Goal: Information Seeking & Learning: Learn about a topic

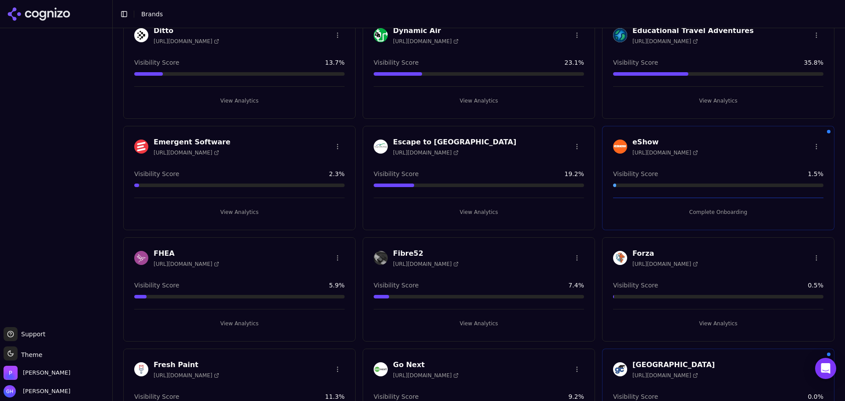
scroll to position [252, 0]
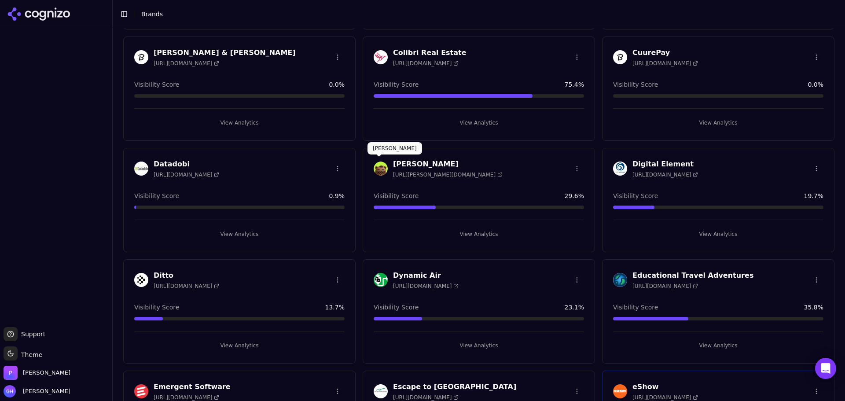
click at [382, 165] on img at bounding box center [381, 168] width 14 height 14
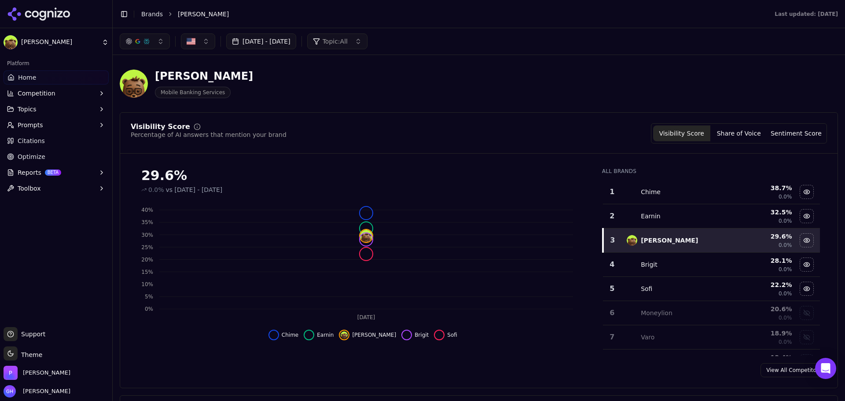
click at [36, 8] on icon at bounding box center [39, 13] width 64 height 13
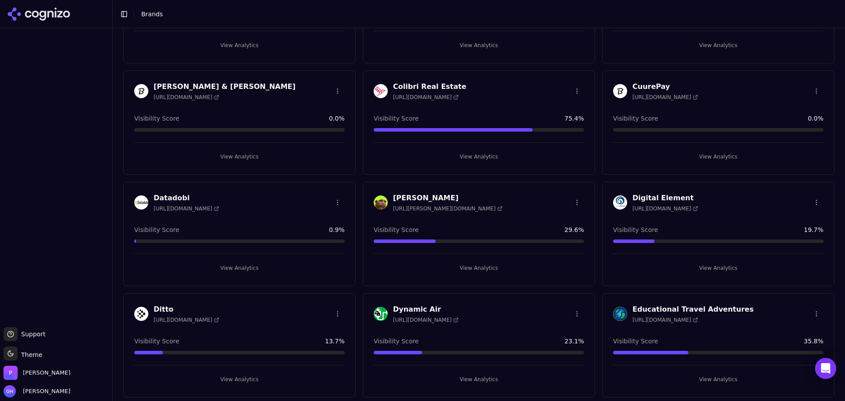
scroll to position [176, 0]
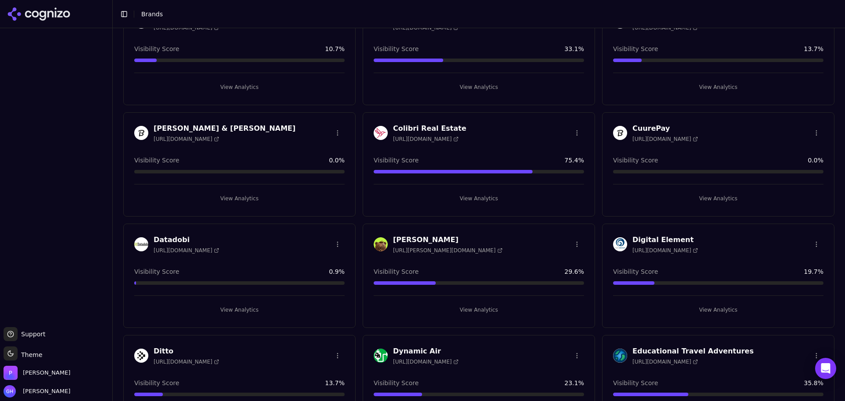
click at [497, 250] on icon at bounding box center [499, 250] width 5 height 5
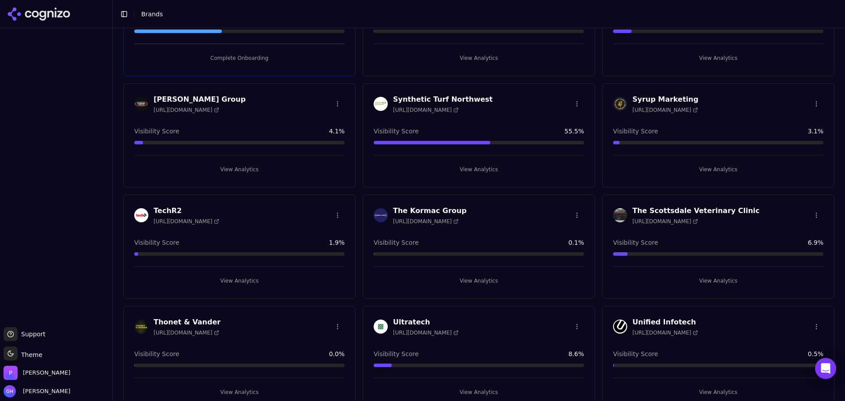
scroll to position [2200, 0]
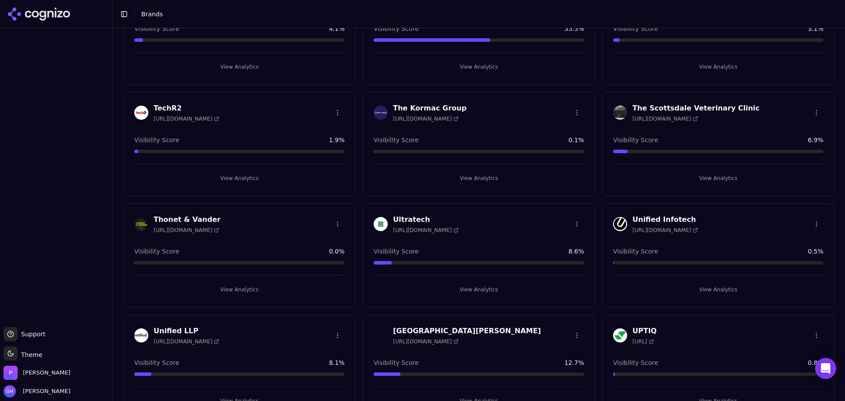
click at [471, 176] on button "View Analytics" at bounding box center [479, 178] width 210 height 14
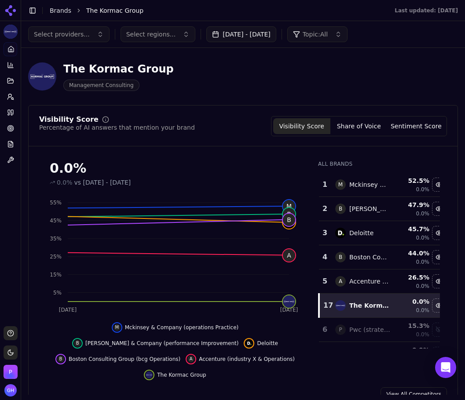
click at [342, 129] on button "Share of Voice" at bounding box center [358, 126] width 57 height 16
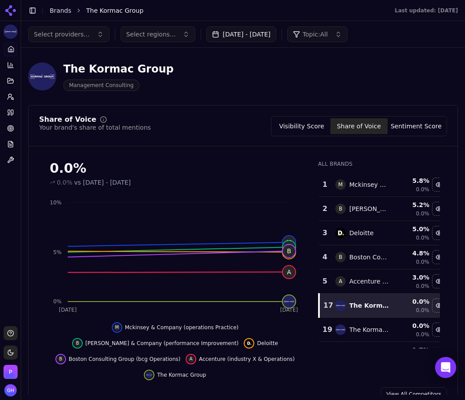
click at [414, 122] on button "Sentiment Score" at bounding box center [416, 126] width 57 height 16
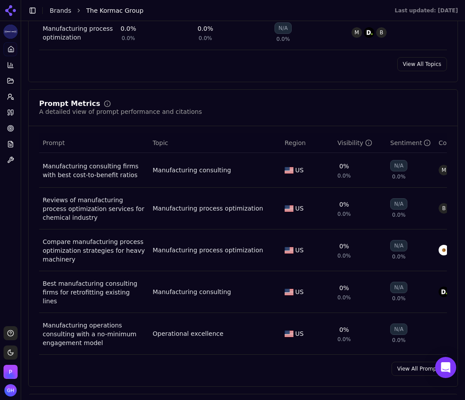
scroll to position [572, 0]
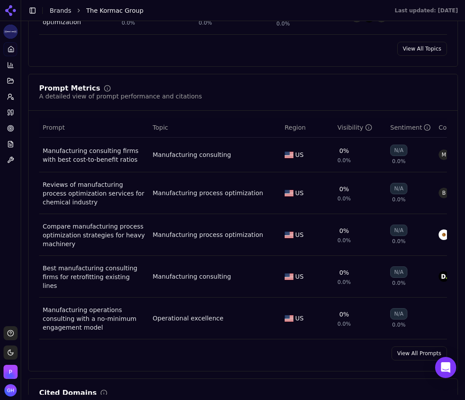
click at [407, 356] on link "View All Prompts" at bounding box center [419, 354] width 55 height 14
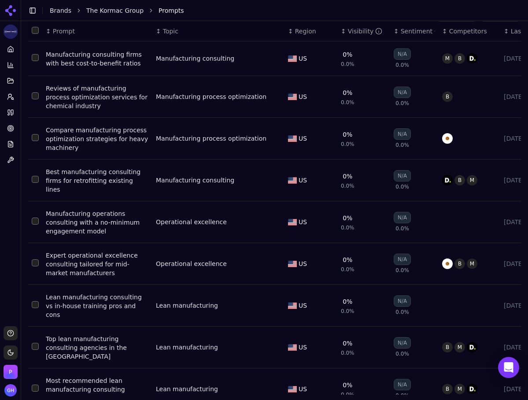
scroll to position [100, 0]
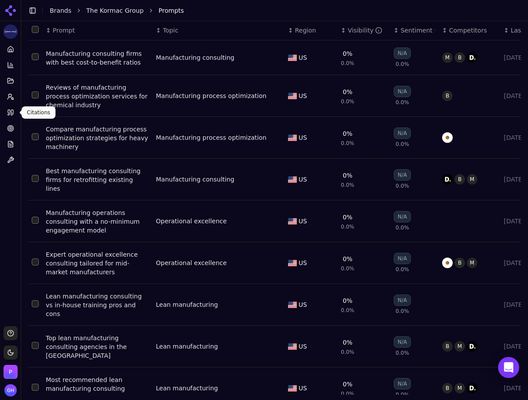
click at [11, 112] on icon at bounding box center [12, 112] width 2 height 5
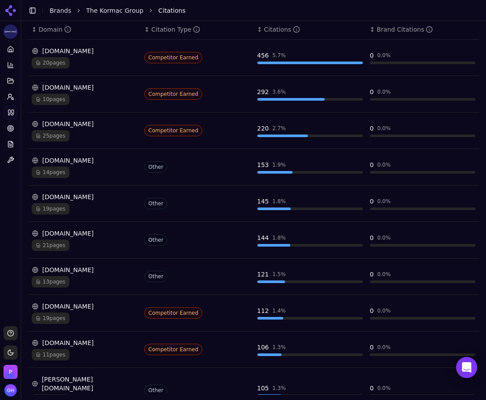
scroll to position [172, 0]
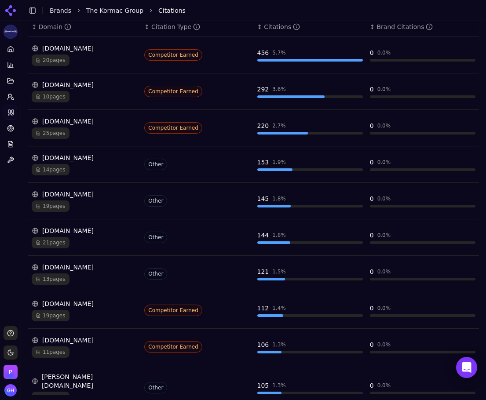
click at [12, 221] on div "Platform Home Competition Topics Prompts Citations Optimize Reports Toolbox" at bounding box center [10, 181] width 21 height 284
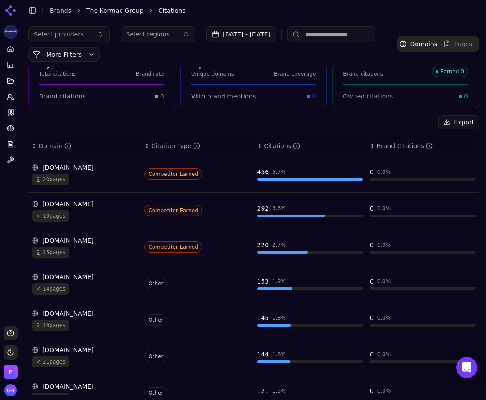
scroll to position [0, 0]
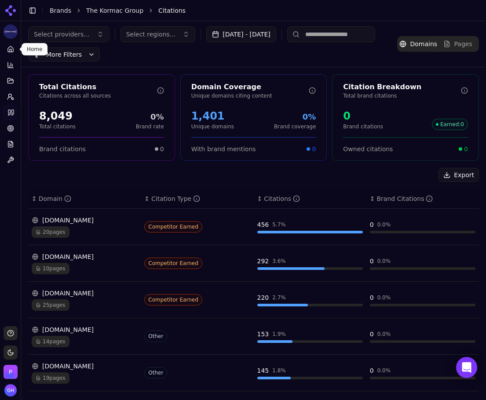
click at [14, 51] on icon at bounding box center [10, 49] width 7 height 7
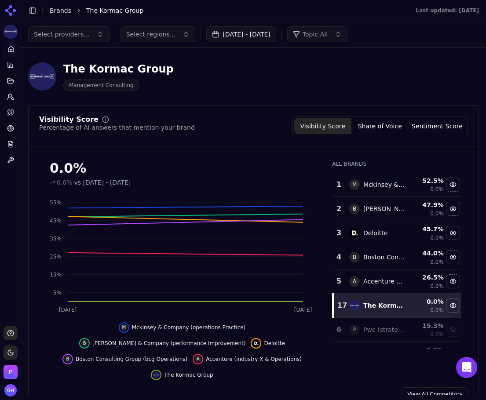
click at [373, 128] on button "Share of Voice" at bounding box center [380, 126] width 57 height 16
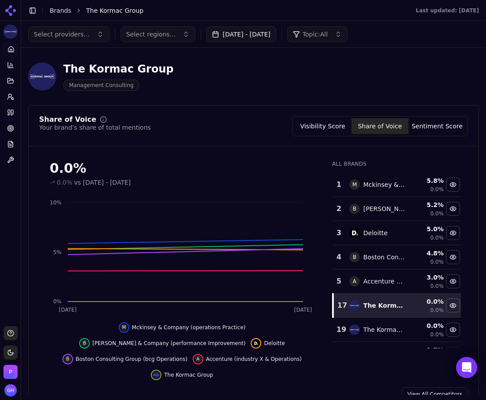
click at [315, 124] on button "Visibility Score" at bounding box center [322, 126] width 57 height 16
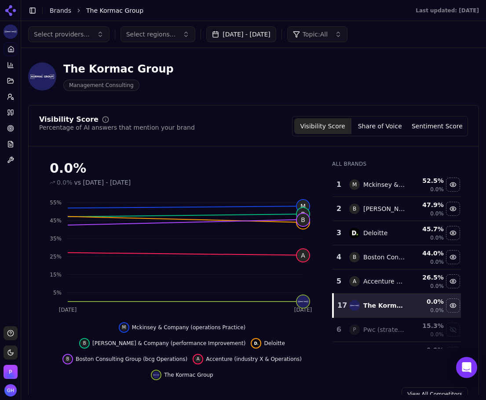
click at [450, 90] on div "The Kormac Group Management Consulting" at bounding box center [253, 76] width 451 height 43
click at [370, 123] on button "Share of Voice" at bounding box center [380, 126] width 57 height 16
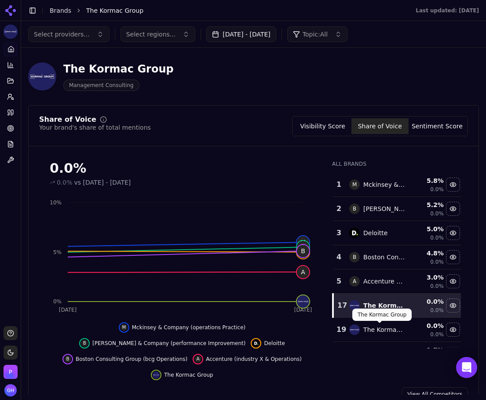
click at [365, 328] on div "The Kormac Group" at bounding box center [384, 330] width 42 height 9
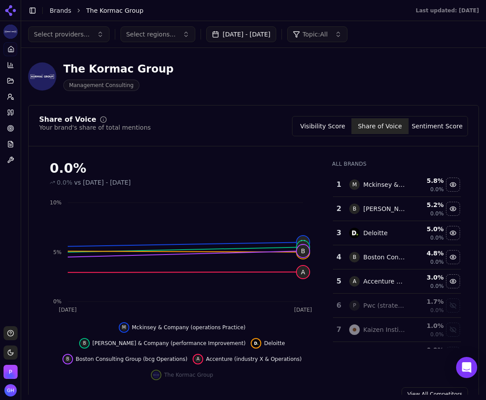
scroll to position [284, 0]
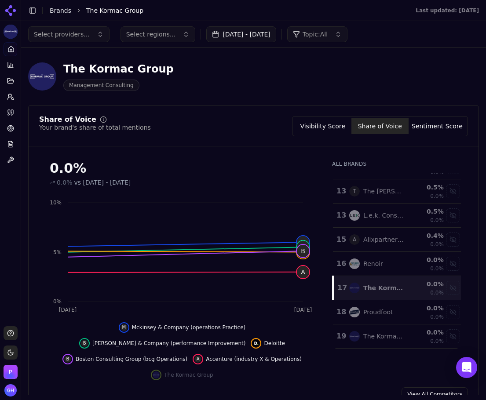
click at [423, 286] on div "0.0 %" at bounding box center [428, 284] width 32 height 9
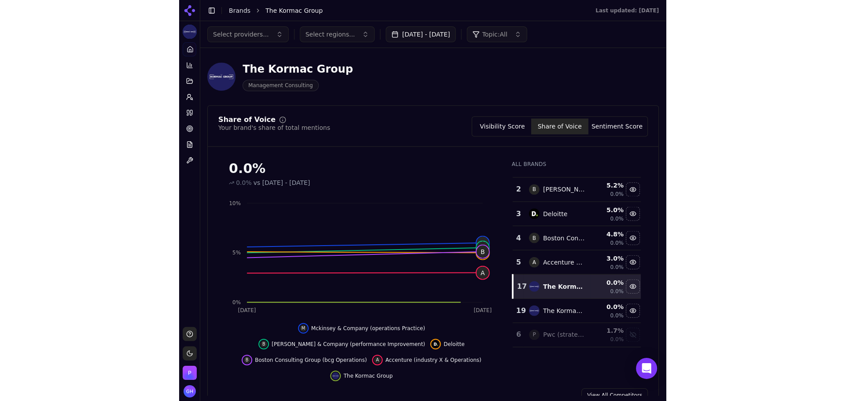
scroll to position [0, 0]
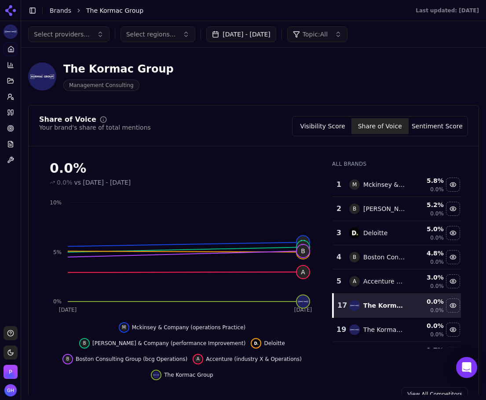
click at [341, 90] on div "The Kormac Group Management Consulting" at bounding box center [225, 76] width 394 height 29
click at [15, 114] on link "Citations" at bounding box center [11, 113] width 14 height 14
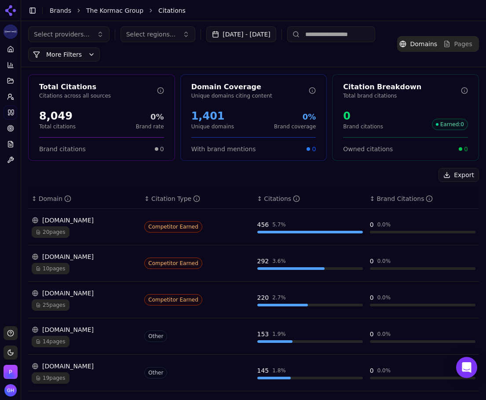
click at [69, 37] on span "Select providers..." at bounding box center [62, 34] width 56 height 9
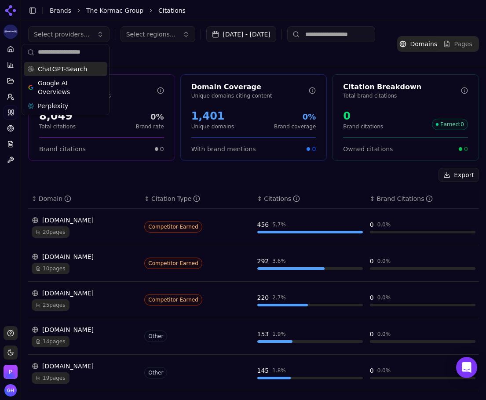
click at [155, 49] on div "Select providers... Select regions... Aug 20, 2025 - Sep 23, 2025 More More Fil…" at bounding box center [212, 43] width 369 height 35
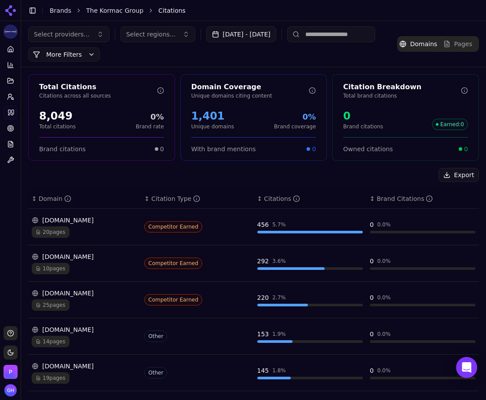
click at [246, 37] on button "[DATE] - [DATE]" at bounding box center [241, 34] width 70 height 16
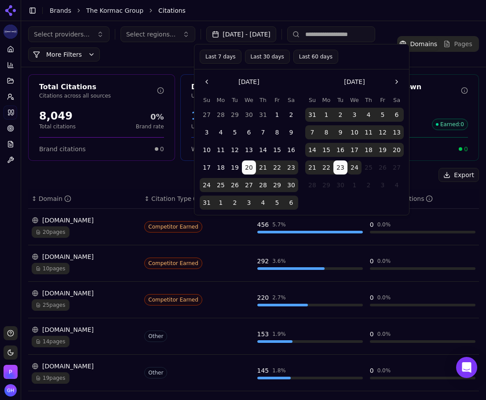
click at [246, 37] on button "[DATE] - [DATE]" at bounding box center [241, 34] width 70 height 16
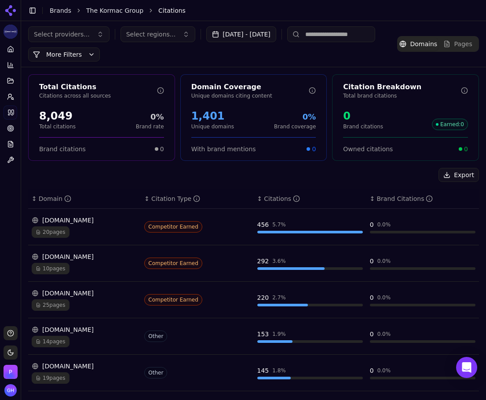
click at [55, 55] on button "More Filters" at bounding box center [64, 55] width 72 height 14
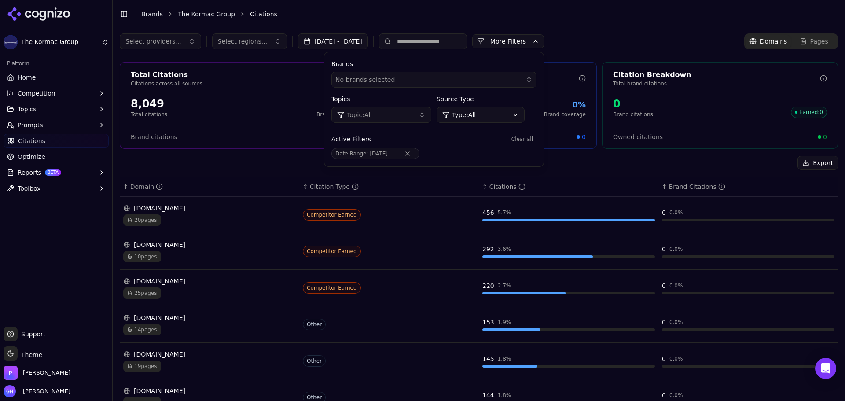
click at [482, 140] on div "Active Filters Clear all" at bounding box center [433, 139] width 205 height 11
click at [381, 77] on span "No brands selected" at bounding box center [364, 79] width 59 height 9
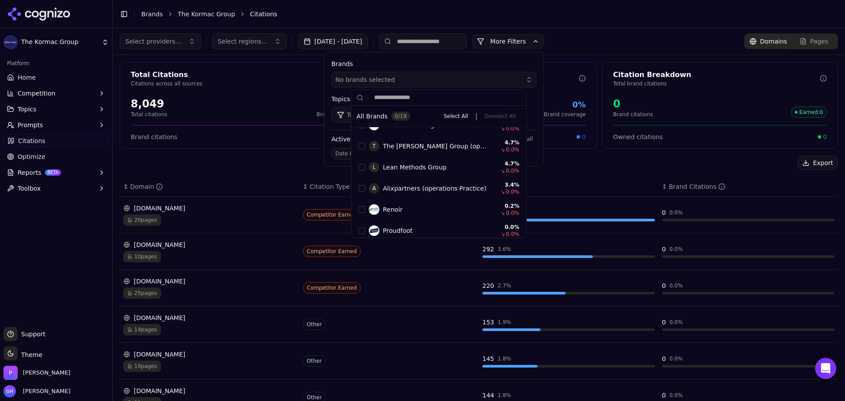
scroll to position [327, 0]
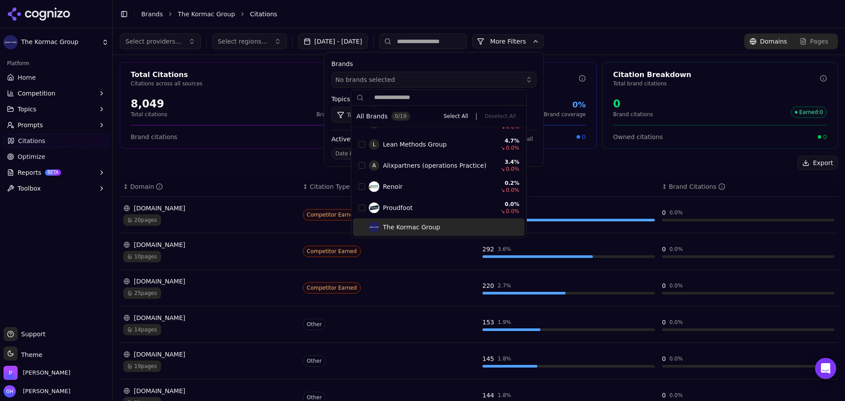
click at [363, 225] on div "Suggestions" at bounding box center [361, 227] width 7 height 7
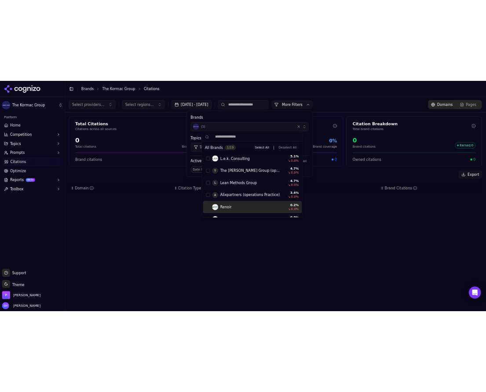
scroll to position [0, 0]
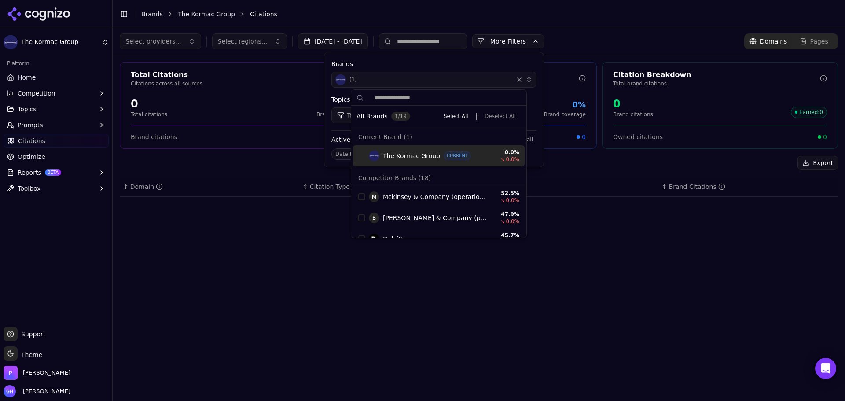
click at [358, 155] on div "The Kormac Group CURRENT 0.0 % ↘ 0.0 %" at bounding box center [439, 155] width 172 height 21
click at [41, 81] on link "Home" at bounding box center [56, 77] width 105 height 14
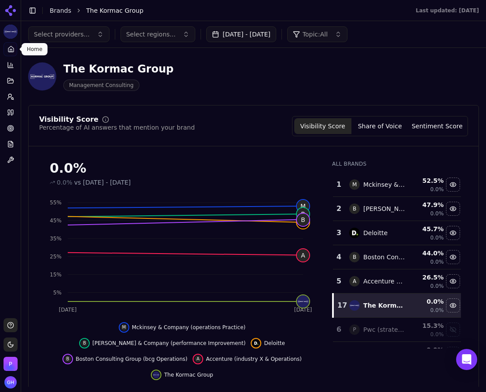
click at [375, 129] on button "Share of Voice" at bounding box center [380, 126] width 57 height 16
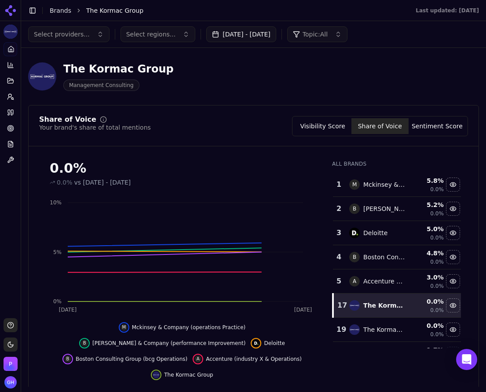
click at [375, 129] on button "Share of Voice" at bounding box center [380, 126] width 57 height 16
click at [448, 122] on button "Sentiment Score" at bounding box center [437, 126] width 57 height 16
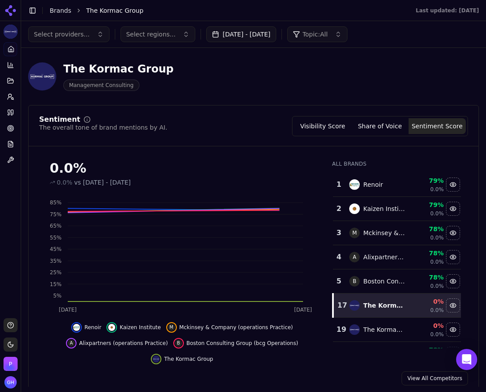
click at [308, 128] on button "Visibility Score" at bounding box center [322, 126] width 57 height 16
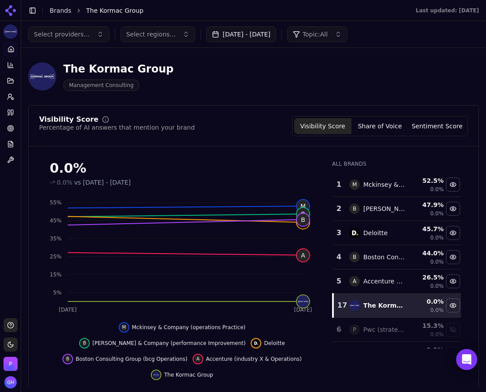
click at [8, 10] on icon at bounding box center [11, 11] width 14 height 14
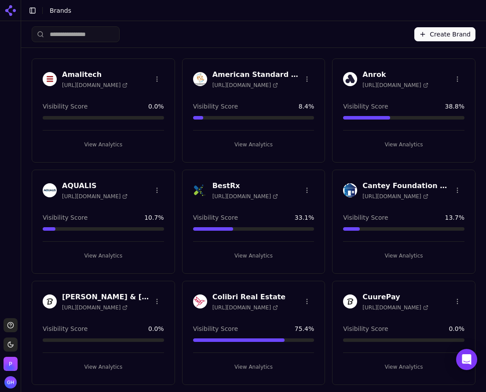
scroll to position [132, 0]
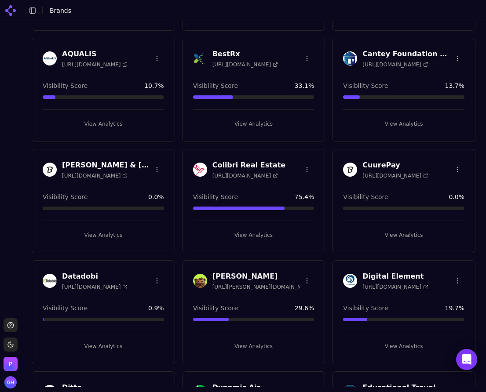
drag, startPoint x: 95, startPoint y: 237, endPoint x: 481, endPoint y: 209, distance: 387.3
click at [95, 237] on button "View Analytics" at bounding box center [103, 235] width 121 height 14
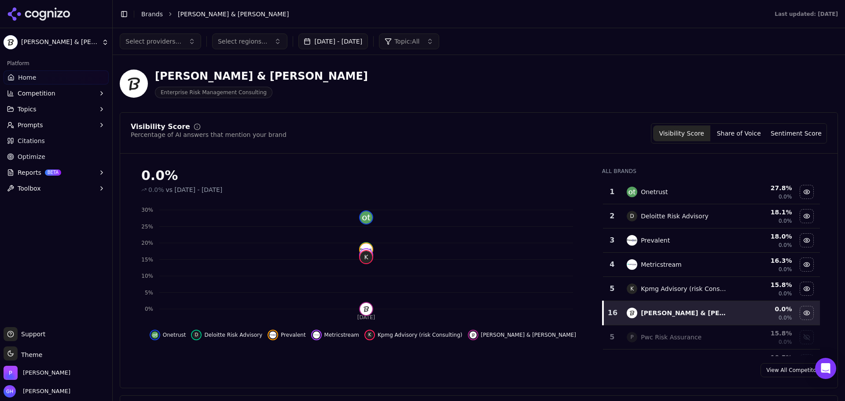
click at [36, 137] on span "Citations" at bounding box center [31, 140] width 27 height 9
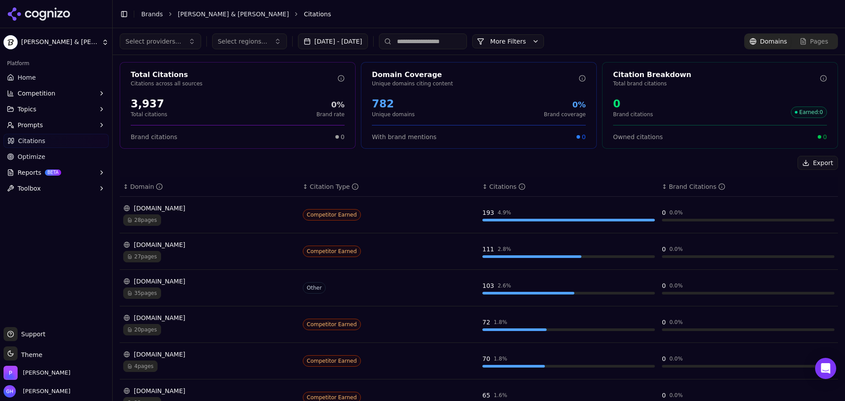
click at [362, 44] on button "Aug 24, 2025 - Sep 23, 2025" at bounding box center [333, 41] width 70 height 16
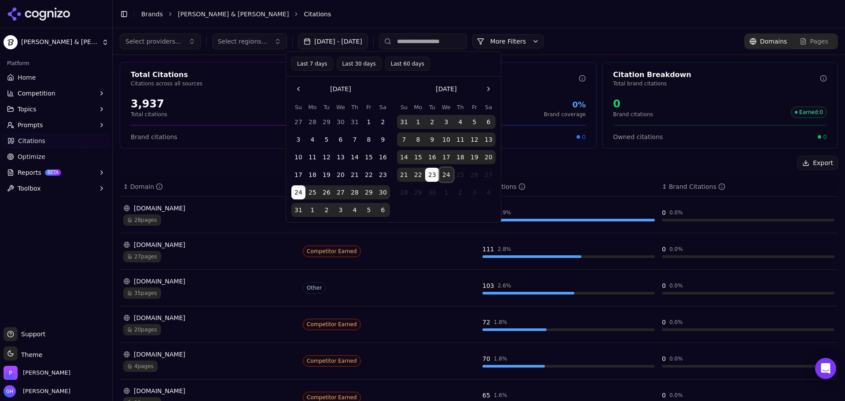
click at [447, 170] on button "24" at bounding box center [446, 175] width 14 height 14
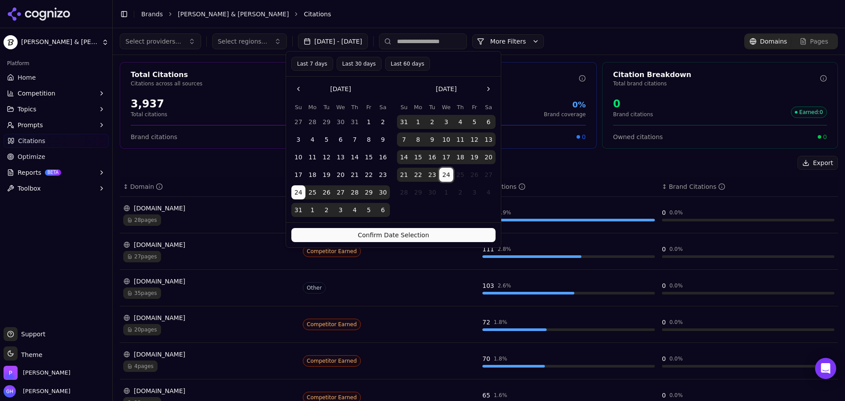
click at [403, 233] on button "Confirm Date Selection" at bounding box center [393, 235] width 204 height 14
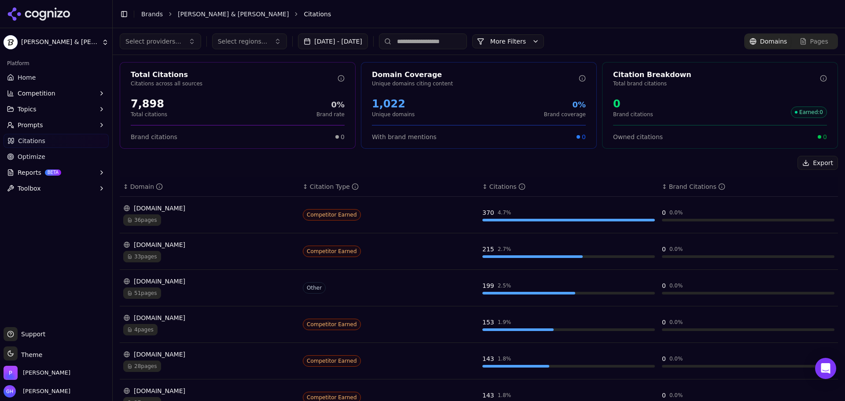
click at [730, 232] on td "0 0.0 %" at bounding box center [748, 215] width 180 height 37
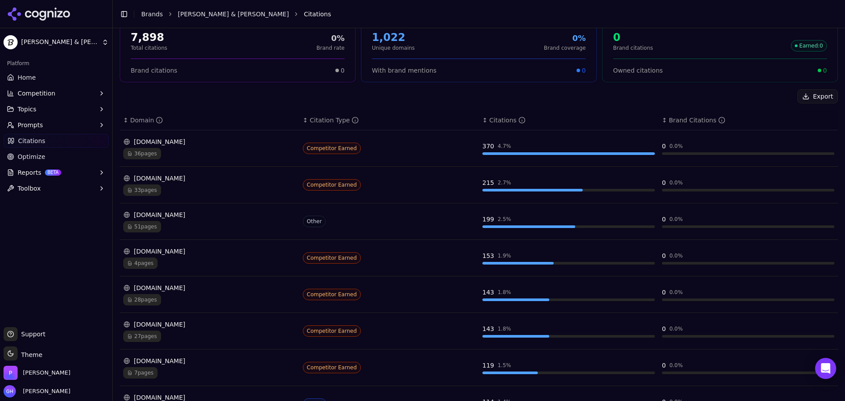
scroll to position [132, 0]
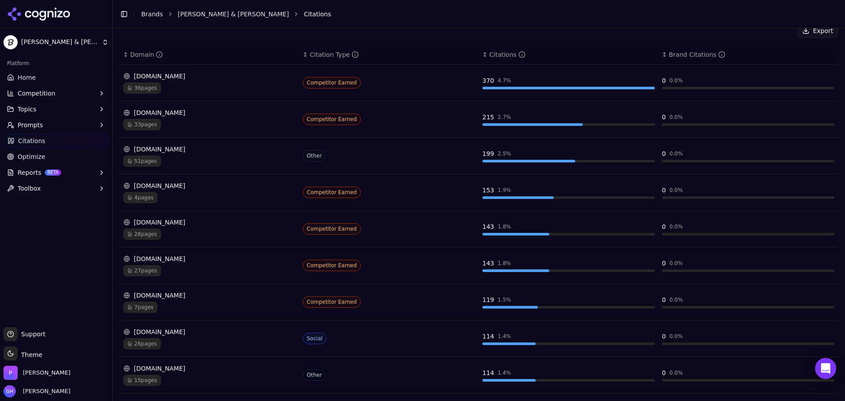
click at [65, 15] on icon at bounding box center [66, 14] width 7 height 7
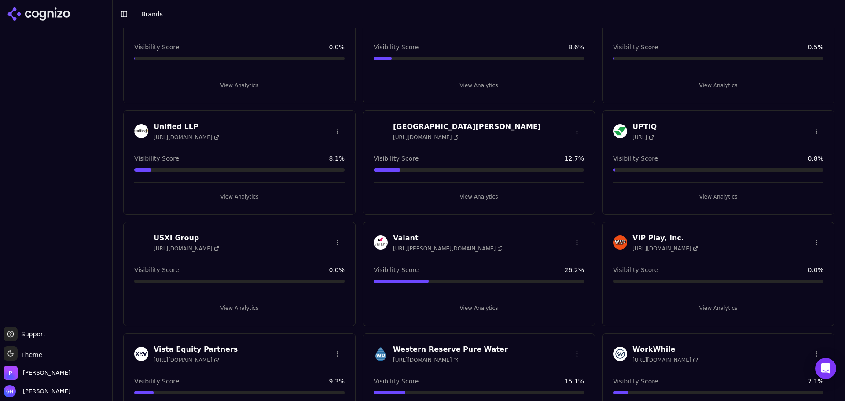
scroll to position [2390, 0]
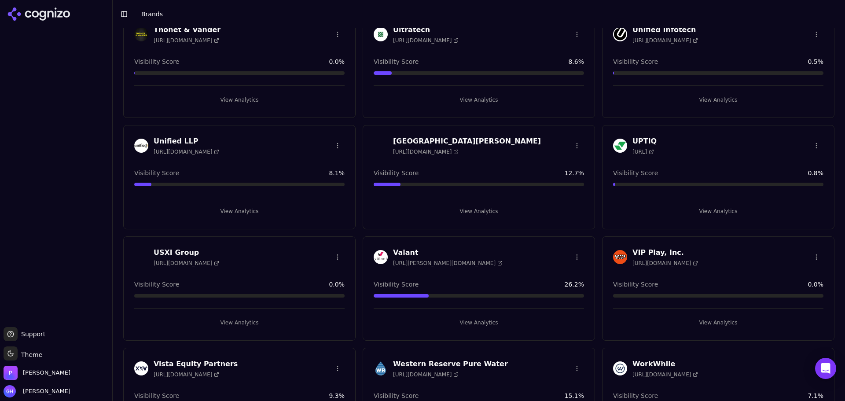
click at [721, 328] on div "VIP Play, Inc. https://vipplayinc.com Visibility Score 0.0 % View Analytics" at bounding box center [718, 288] width 232 height 104
click at [706, 316] on button "View Analytics" at bounding box center [718, 322] width 210 height 14
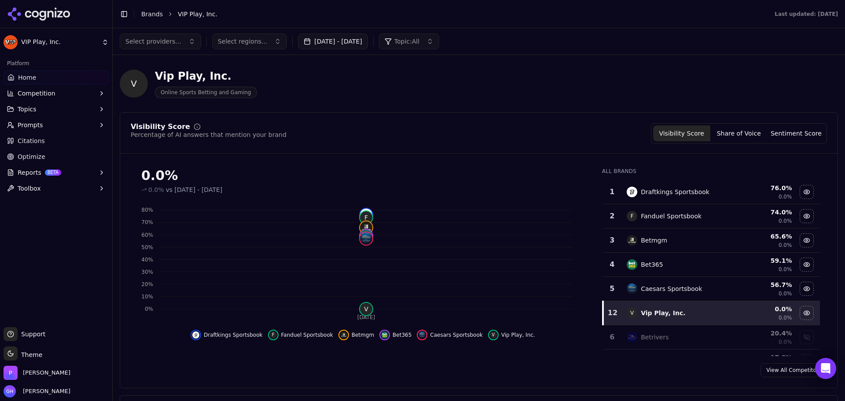
drag, startPoint x: 29, startPoint y: 137, endPoint x: 331, endPoint y: 146, distance: 302.0
click at [29, 138] on span "Citations" at bounding box center [31, 140] width 27 height 9
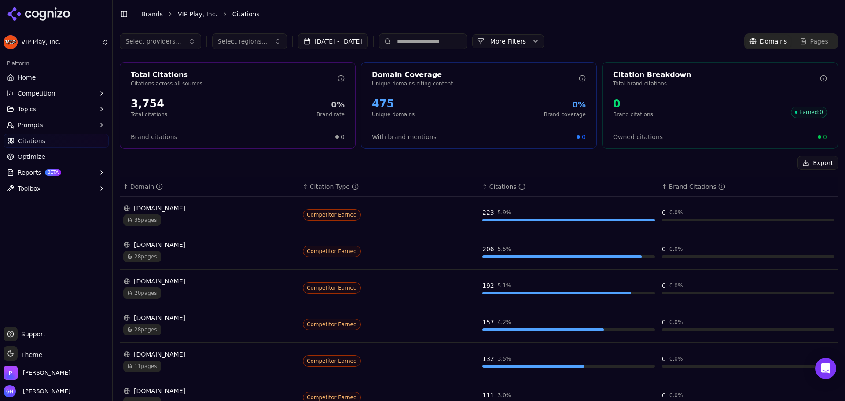
click at [442, 44] on input at bounding box center [423, 41] width 88 height 16
click at [147, 39] on span "Select providers..." at bounding box center [153, 41] width 56 height 9
click at [533, 46] on button "More Filters" at bounding box center [508, 41] width 72 height 14
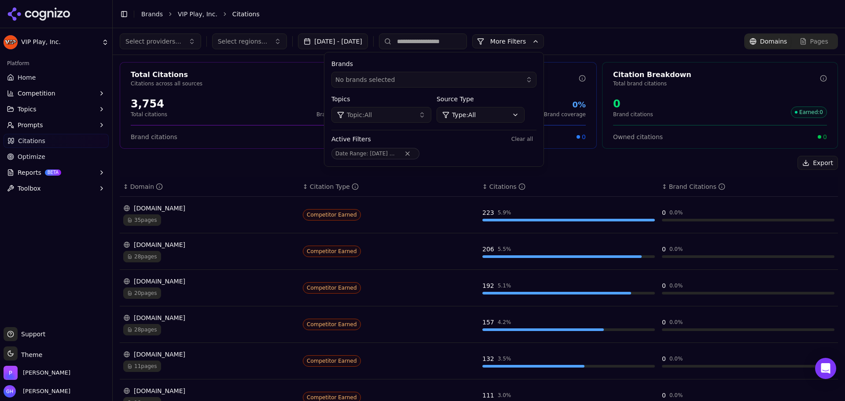
click at [434, 88] on div "Brands No brands selected Topics Topic: All Source Type Type: All Active Filter…" at bounding box center [433, 109] width 219 height 114
click at [435, 80] on div "No brands selected" at bounding box center [427, 79] width 185 height 9
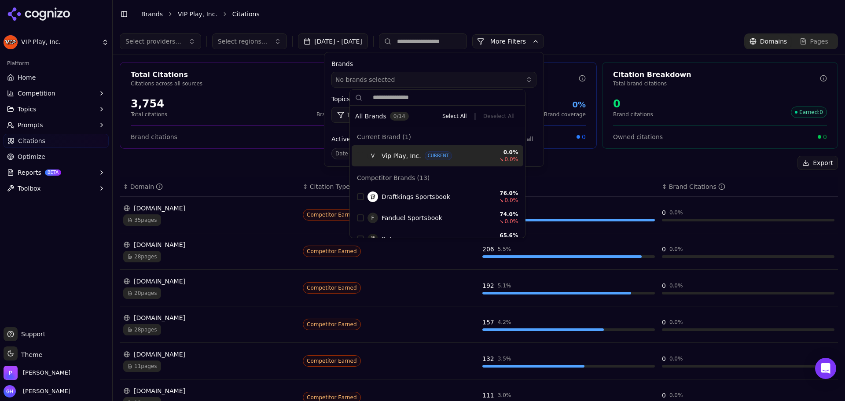
click at [420, 14] on li "Citations" at bounding box center [526, 14] width 588 height 9
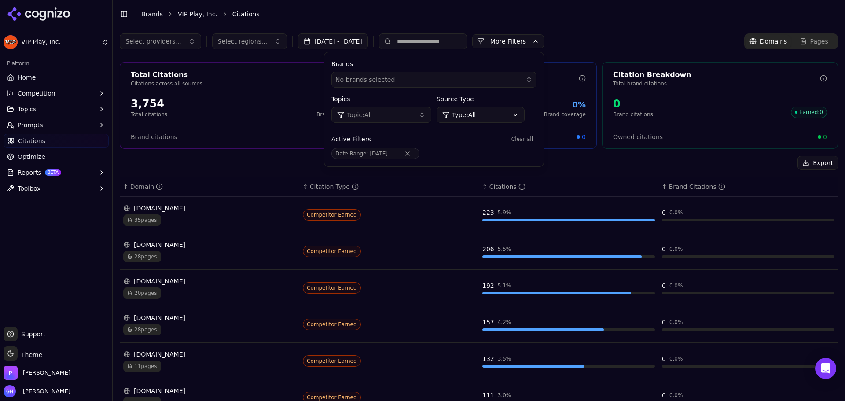
click at [512, 39] on button "More Filters" at bounding box center [508, 41] width 72 height 14
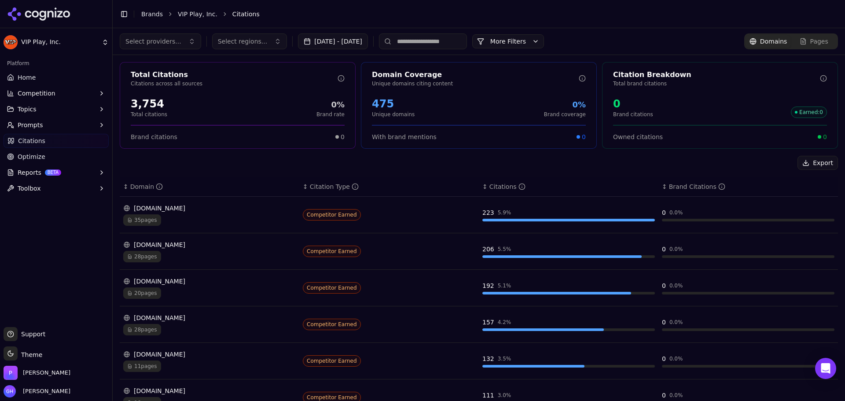
click at [448, 33] on input at bounding box center [423, 41] width 88 height 16
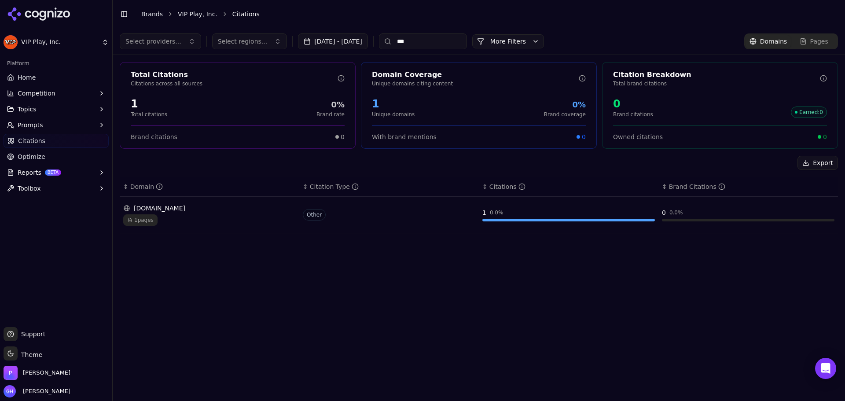
drag, startPoint x: 437, startPoint y: 42, endPoint x: 351, endPoint y: 57, distance: 87.0
click at [423, 46] on input "***" at bounding box center [423, 41] width 88 height 16
type input "*"
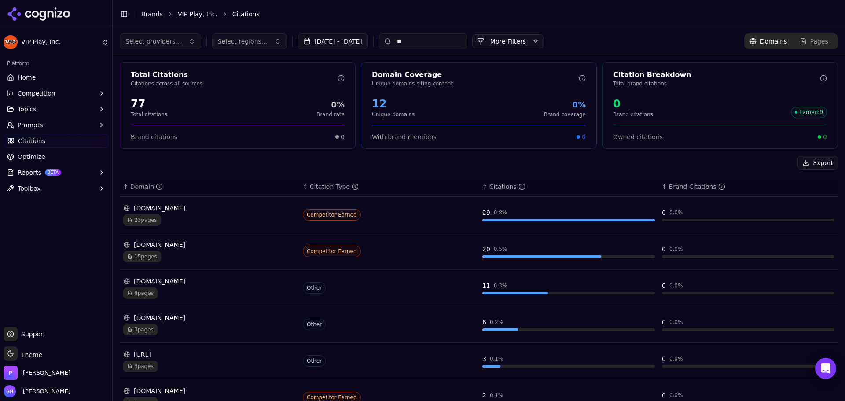
type input "*"
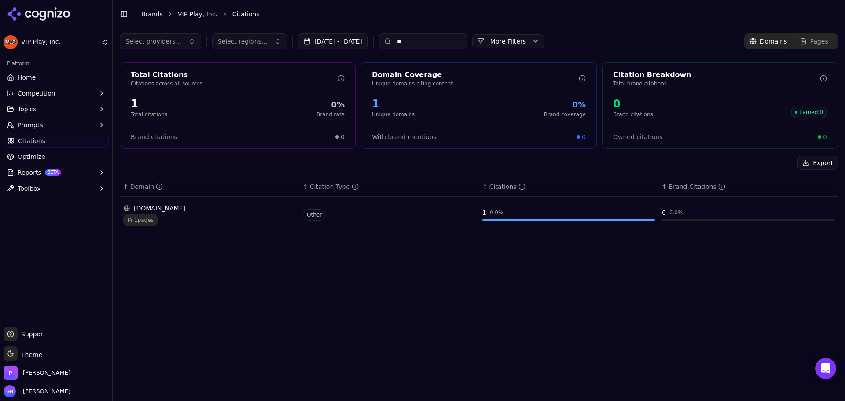
type input "*"
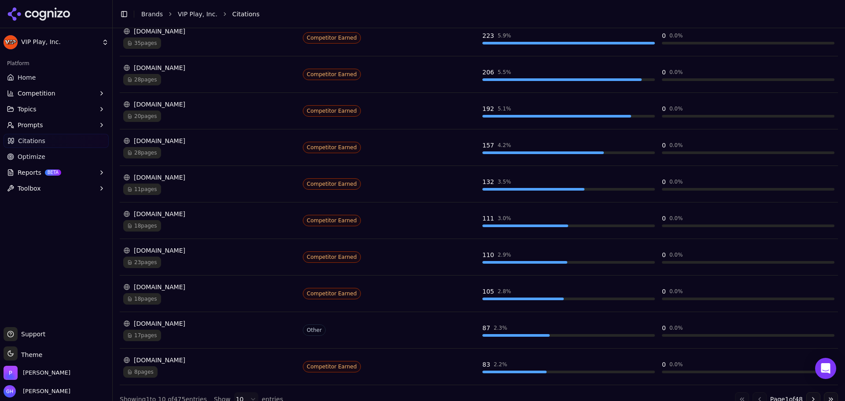
scroll to position [189, 0]
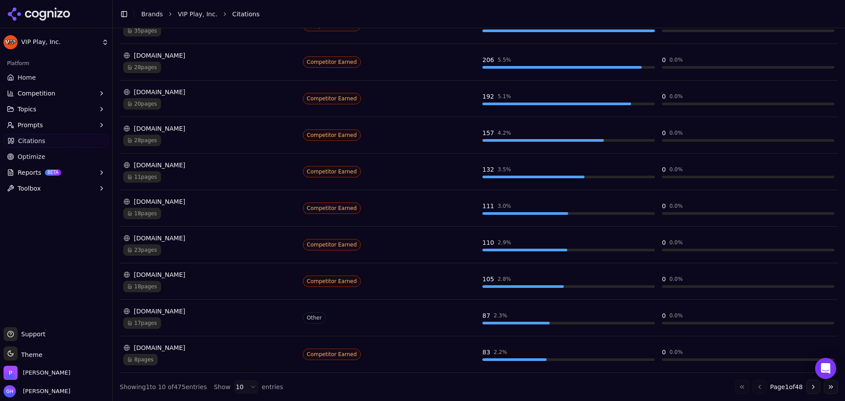
click at [809, 389] on button "Go to next page" at bounding box center [813, 387] width 14 height 14
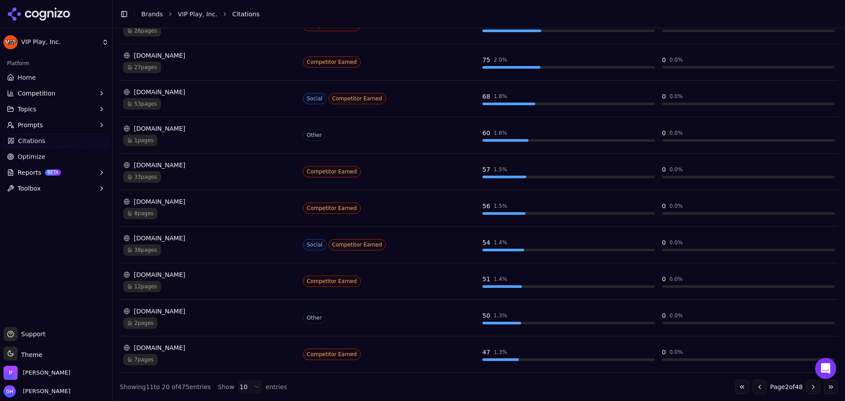
click at [806, 385] on button "Go to next page" at bounding box center [813, 387] width 14 height 14
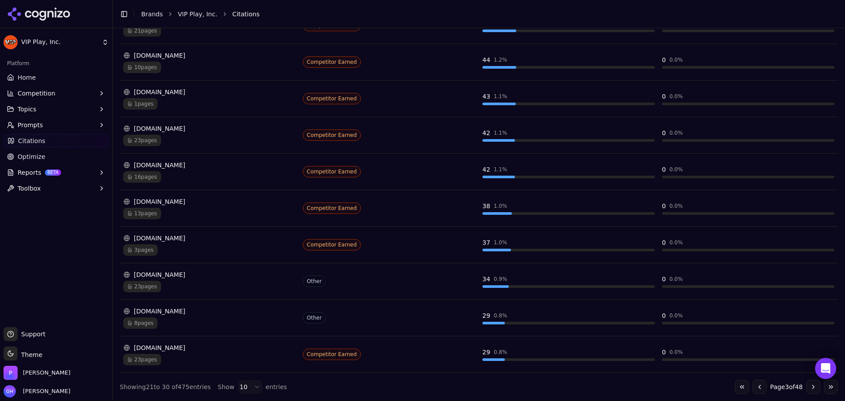
click at [735, 389] on button "Go to first page" at bounding box center [742, 387] width 14 height 14
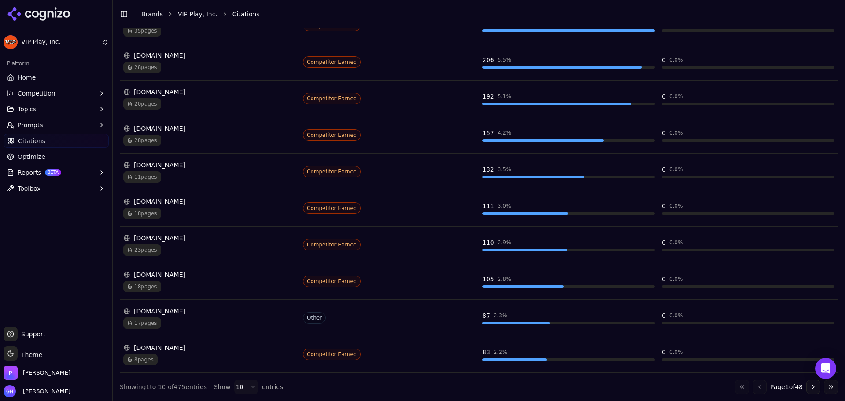
click at [660, 386] on div "Showing 1 to 10 of 475 entries Show 10 entries Go to first page Go to previous …" at bounding box center [479, 387] width 718 height 14
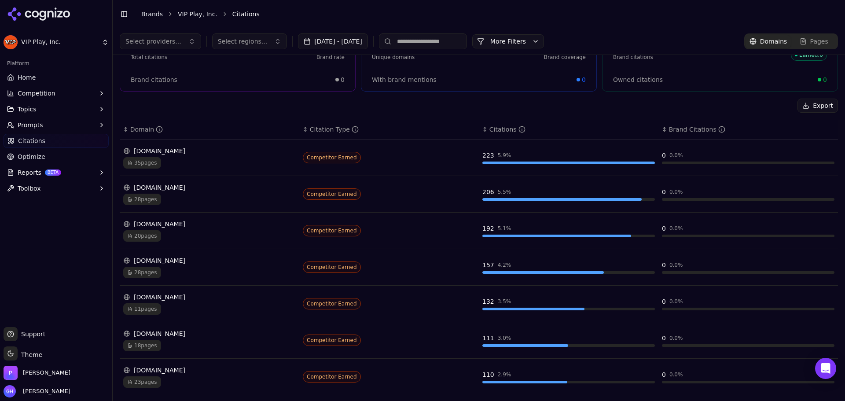
scroll to position [0, 0]
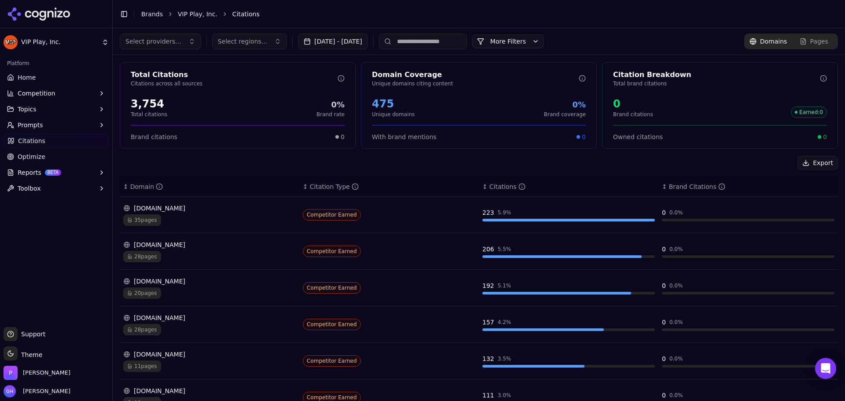
click at [44, 286] on div "Platform Home Competition Topics Prompts Citations Optimize Reports BETA Toolbox" at bounding box center [56, 188] width 112 height 271
click at [148, 15] on link "Brands" at bounding box center [152, 14] width 22 height 7
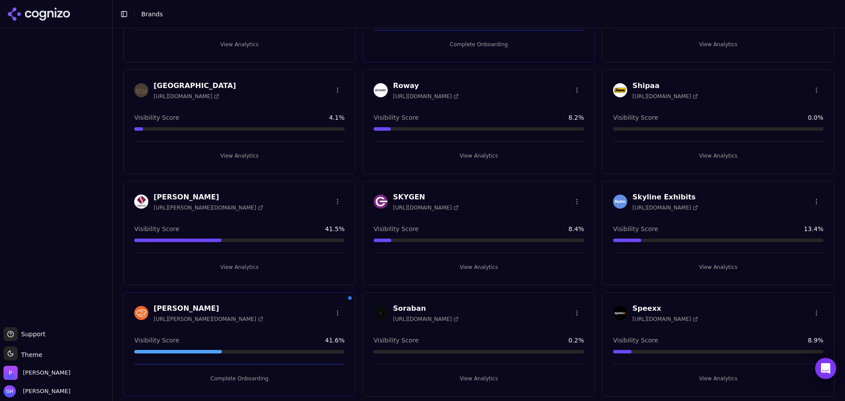
scroll to position [2202, 0]
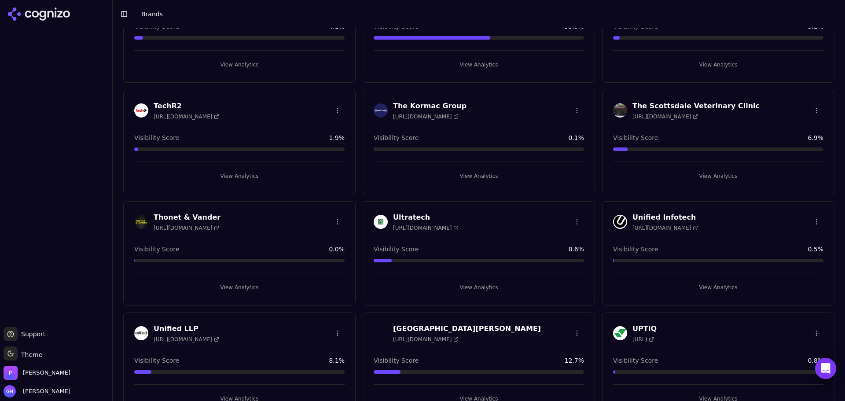
click at [469, 168] on div "View Analytics" at bounding box center [479, 172] width 210 height 22
click at [465, 173] on button "View Analytics" at bounding box center [479, 176] width 210 height 14
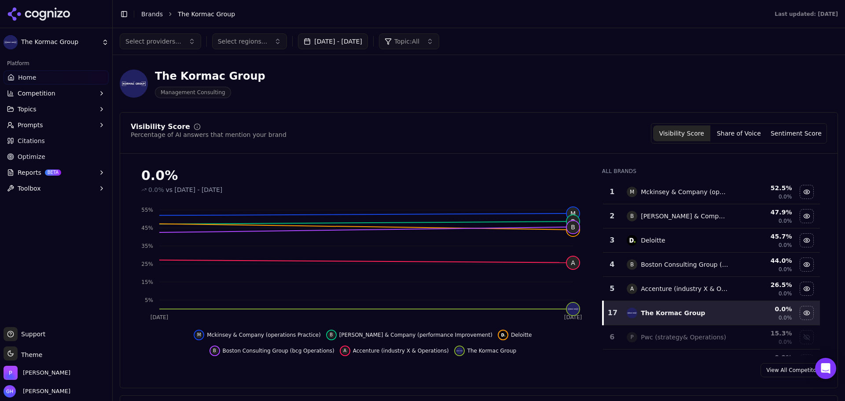
click at [744, 141] on div "Visibility Score Share of Voice Sentiment Score" at bounding box center [739, 133] width 176 height 20
click at [744, 133] on button "Share of Voice" at bounding box center [738, 133] width 57 height 16
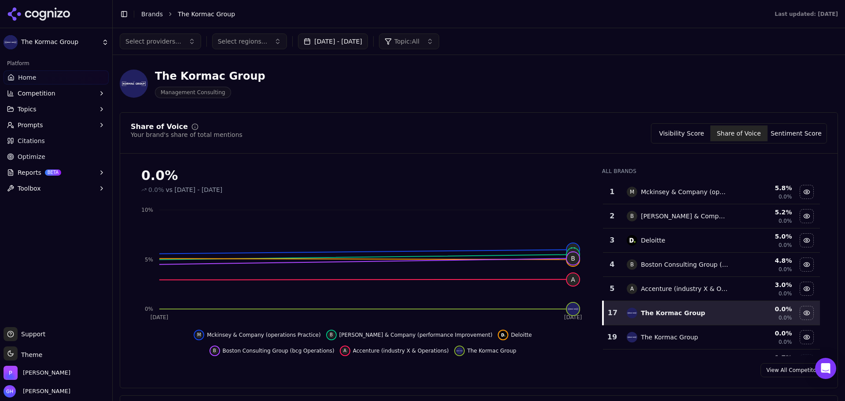
click at [688, 132] on button "Visibility Score" at bounding box center [681, 133] width 57 height 16
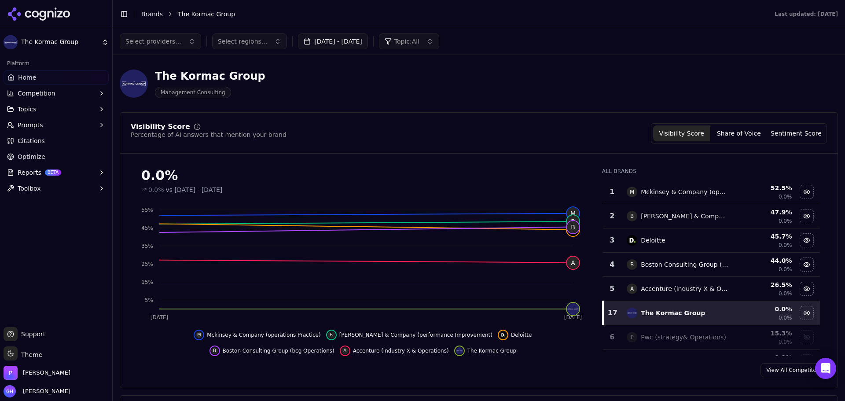
click at [45, 139] on link "Citations" at bounding box center [56, 141] width 105 height 14
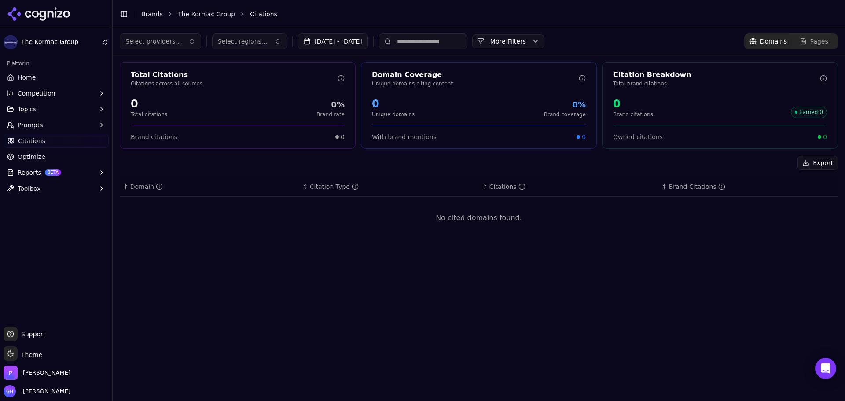
click at [454, 42] on input at bounding box center [423, 41] width 88 height 16
click at [540, 38] on button "More Filters" at bounding box center [508, 41] width 72 height 14
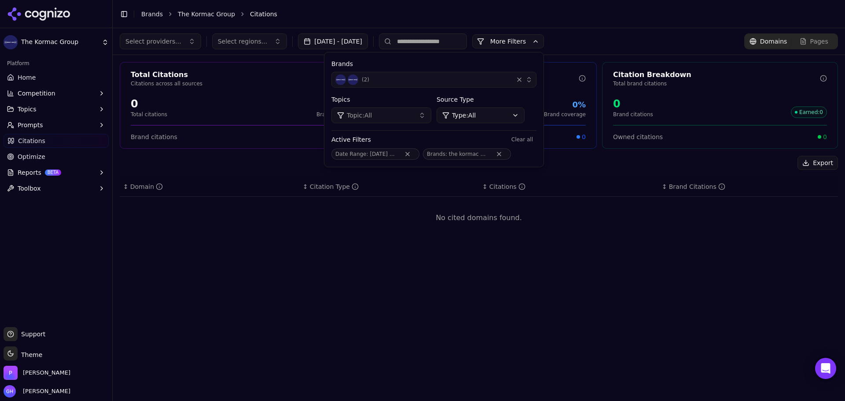
click at [507, 151] on button "Remove Brands filter" at bounding box center [499, 153] width 16 height 7
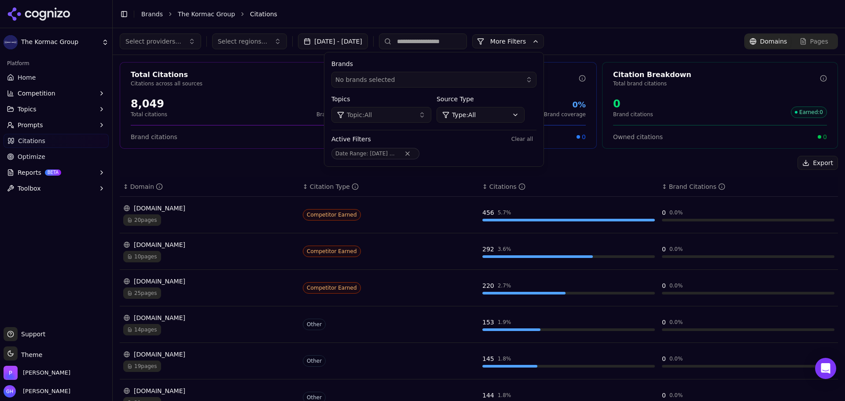
click at [439, 37] on input at bounding box center [423, 41] width 88 height 16
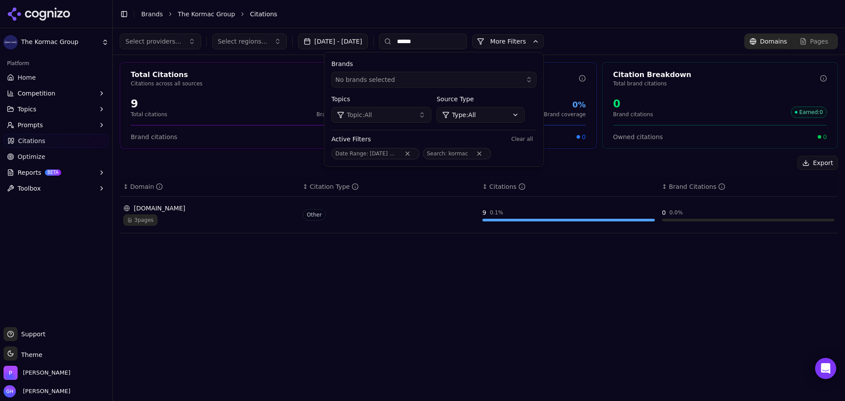
type input "******"
click at [44, 16] on icon at bounding box center [42, 16] width 7 height 10
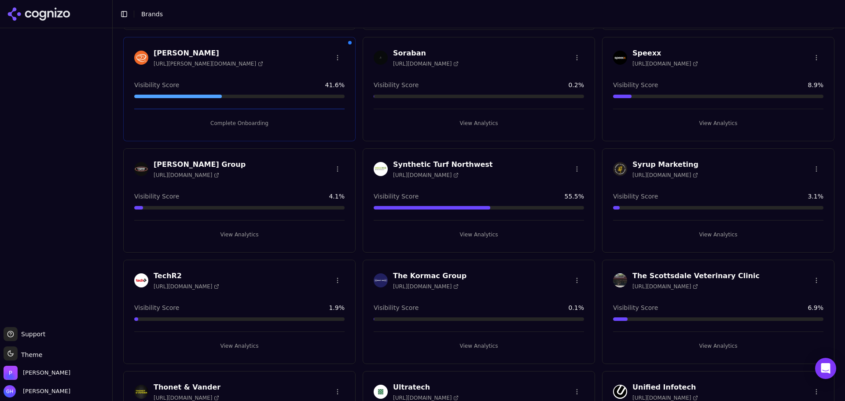
scroll to position [2156, 0]
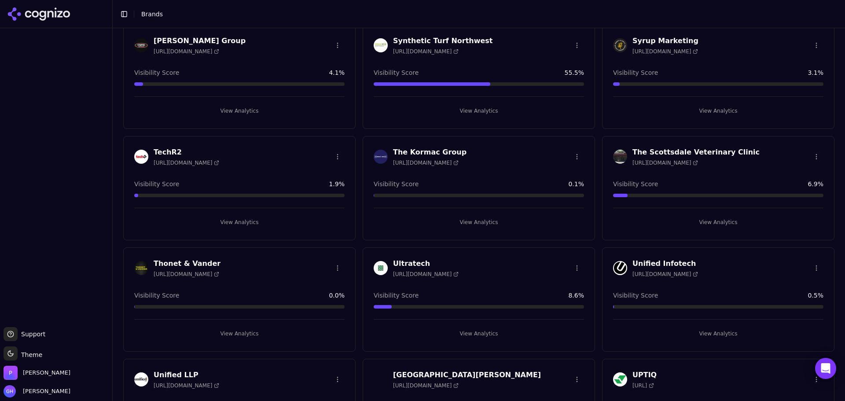
click at [573, 159] on html "Support Support Toggle theme Theme [PERSON_NAME] [PERSON_NAME] Toggle Sidebar B…" at bounding box center [422, 200] width 845 height 401
click at [544, 174] on div "Edit Brand" at bounding box center [551, 175] width 52 height 14
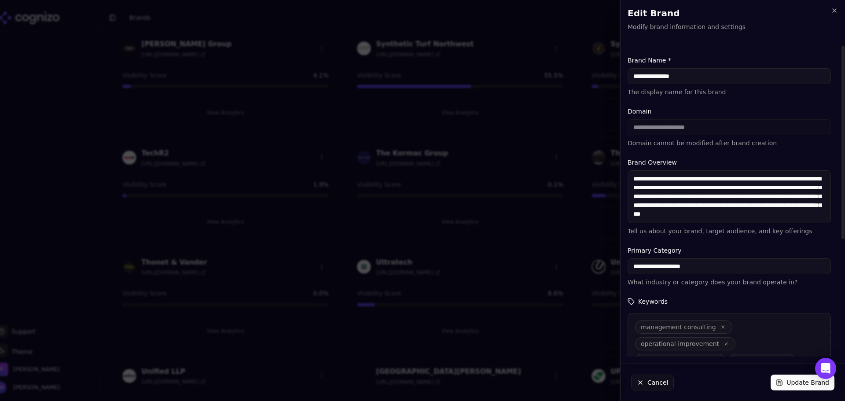
drag, startPoint x: 646, startPoint y: 77, endPoint x: 598, endPoint y: 82, distance: 48.2
click at [598, 82] on body "Support Support Toggle theme Theme Perrill Grace Hallen Toggle Sidebar Brands C…" at bounding box center [422, 200] width 845 height 401
type input "**********"
click at [792, 384] on button "Update Brand" at bounding box center [802, 382] width 64 height 16
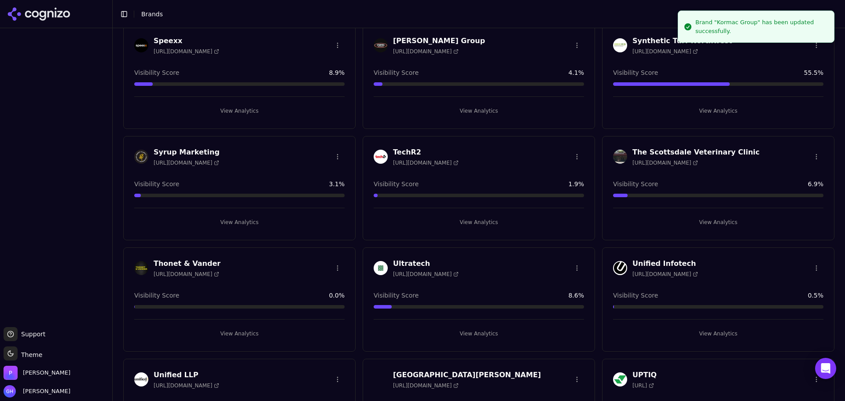
scroll to position [1043, 0]
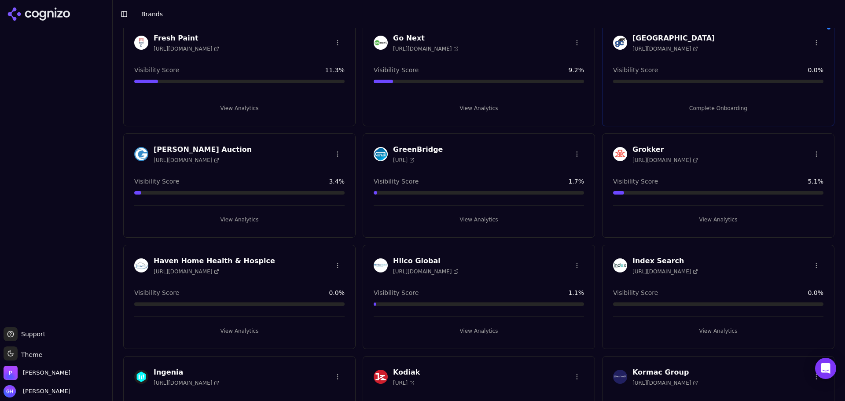
scroll to position [1043, 0]
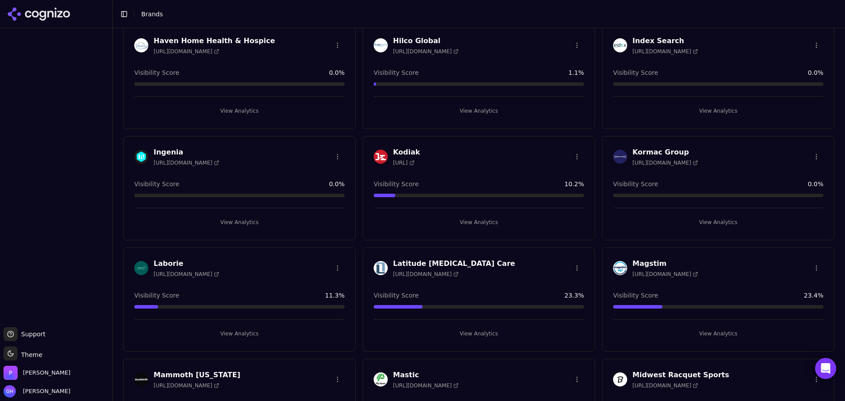
click at [730, 223] on button "View Analytics" at bounding box center [718, 222] width 210 height 14
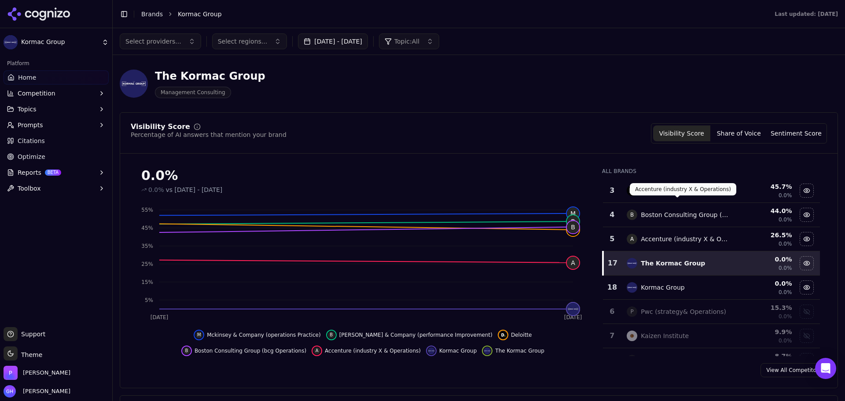
scroll to position [88, 0]
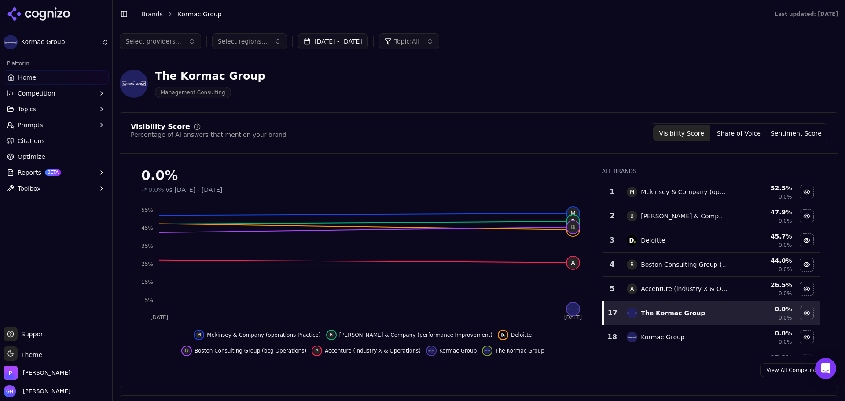
drag, startPoint x: 44, startPoint y: 138, endPoint x: 81, endPoint y: 140, distance: 36.6
click at [44, 138] on link "Citations" at bounding box center [56, 141] width 105 height 14
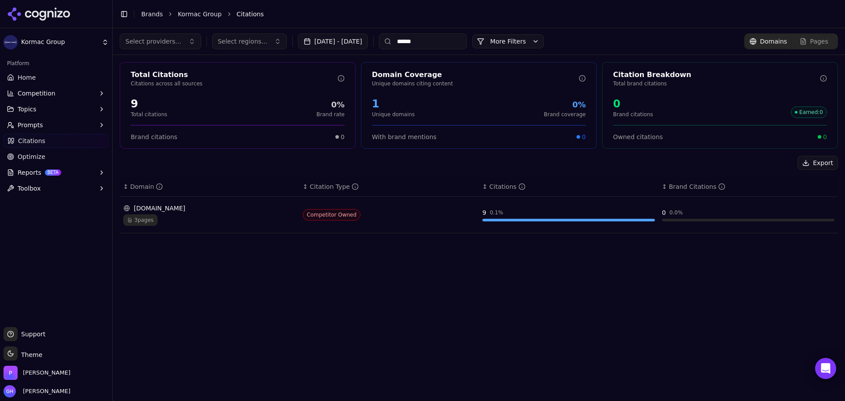
click at [345, 213] on span "Competitor Owned" at bounding box center [332, 214] width 58 height 11
click at [190, 209] on div "[DOMAIN_NAME]" at bounding box center [209, 208] width 172 height 9
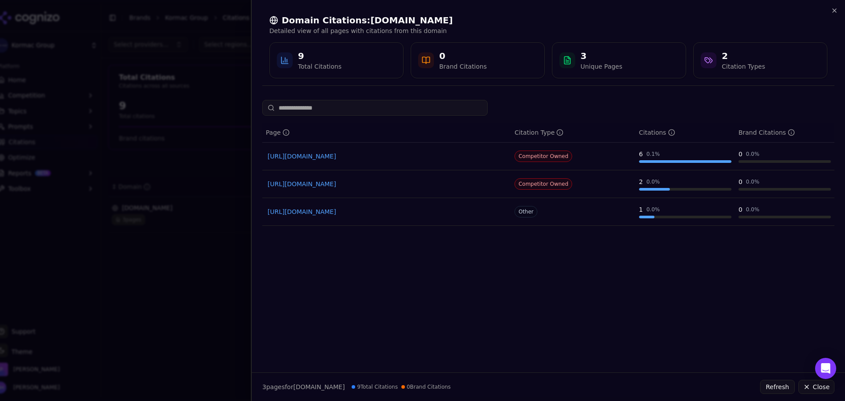
click at [541, 158] on span "Competitor Owned" at bounding box center [543, 155] width 58 height 11
click at [830, 7] on div "Domain Citations: kormacgroup.com Detailed view of all pages with citations fro…" at bounding box center [548, 46] width 593 height 93
click at [835, 10] on icon "button" at bounding box center [834, 10] width 7 height 7
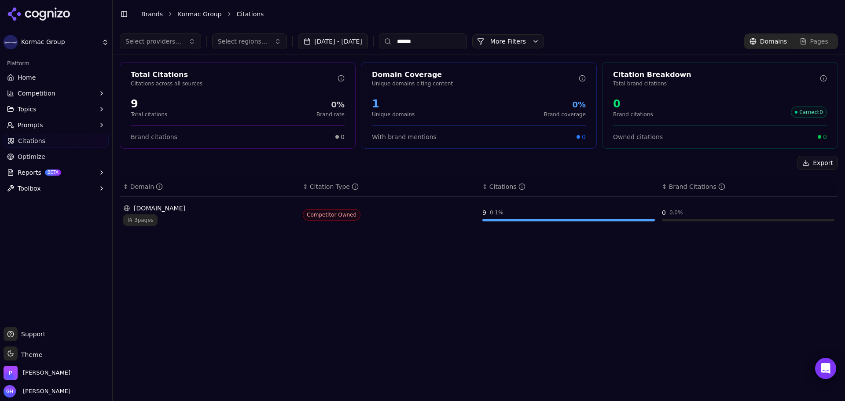
click at [47, 40] on html "Kormac Group Platform Home Competition Topics Prompts Citations Optimize Report…" at bounding box center [422, 200] width 845 height 401
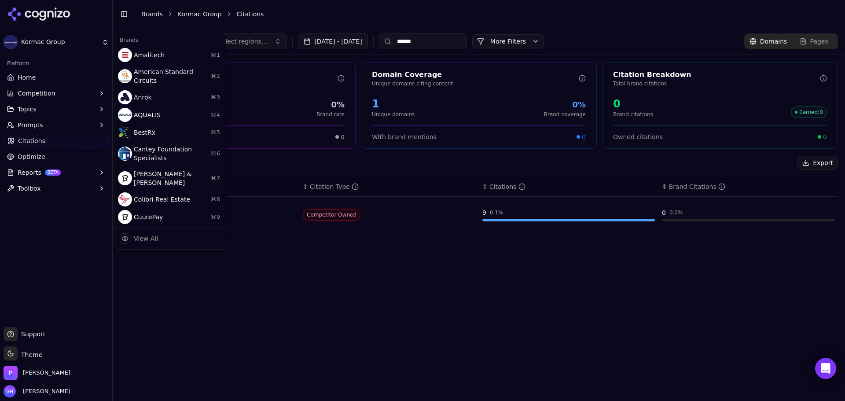
click at [47, 40] on html "Kormac Group Platform Home Competition Topics Prompts Citations Optimize Report…" at bounding box center [422, 200] width 845 height 401
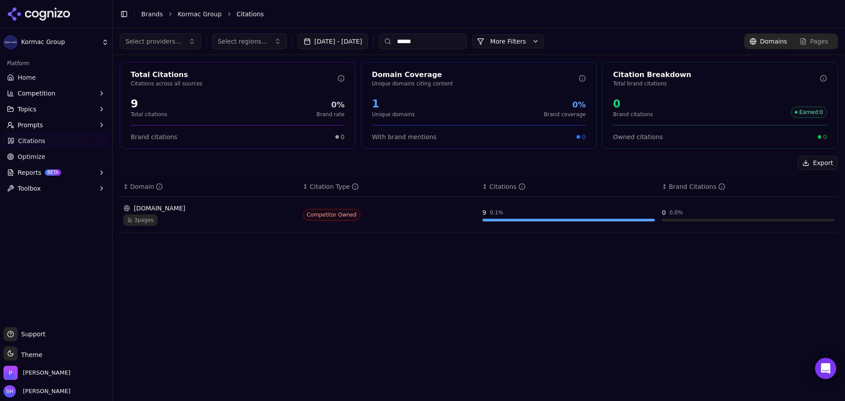
click at [45, 79] on link "Home" at bounding box center [56, 77] width 105 height 14
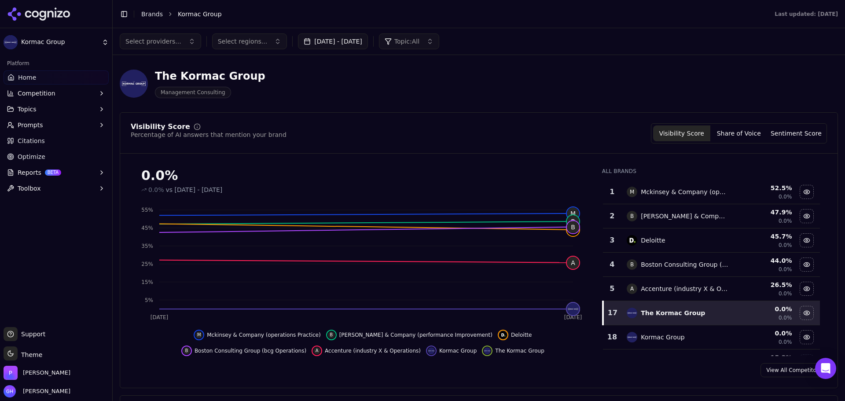
click at [751, 130] on button "Share of Voice" at bounding box center [738, 133] width 57 height 16
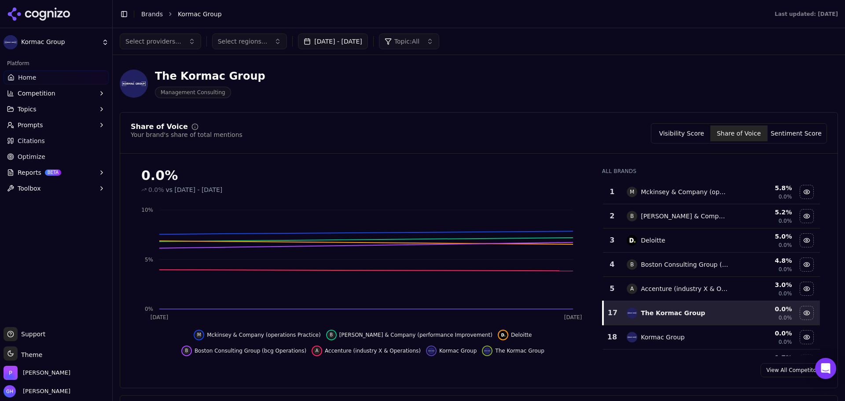
click at [811, 138] on button "Sentiment Score" at bounding box center [795, 133] width 57 height 16
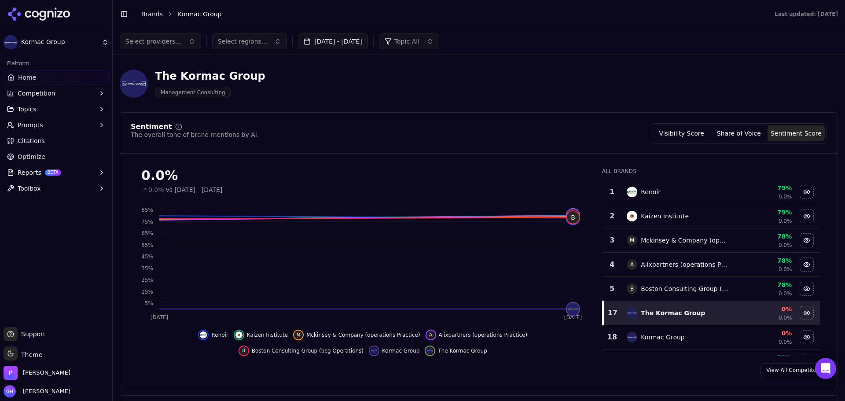
click at [688, 134] on button "Visibility Score" at bounding box center [681, 133] width 57 height 16
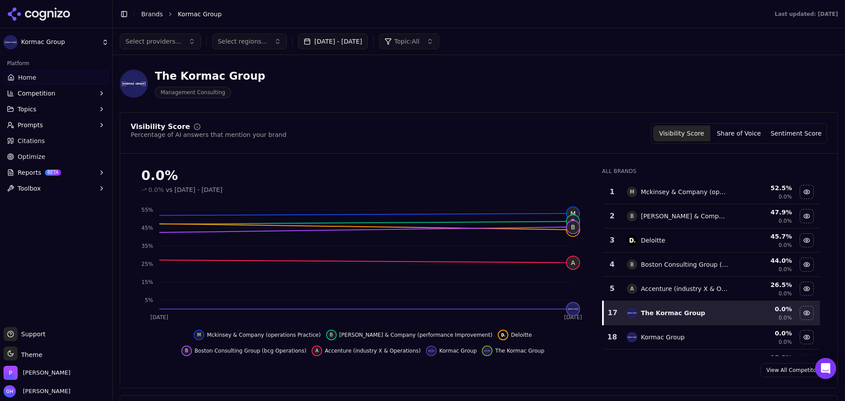
click at [752, 74] on div "The Kormac Group Management Consulting" at bounding box center [479, 83] width 718 height 43
click at [730, 28] on header "Toggle Sidebar Brands Kormac Group Last updated: [DATE]" at bounding box center [479, 14] width 732 height 28
click at [504, 84] on div "The Kormac Group Management Consulting" at bounding box center [317, 83] width 394 height 29
click at [485, 162] on div "0.0% 0.0% vs [DATE] - [DATE]" at bounding box center [363, 177] width 464 height 33
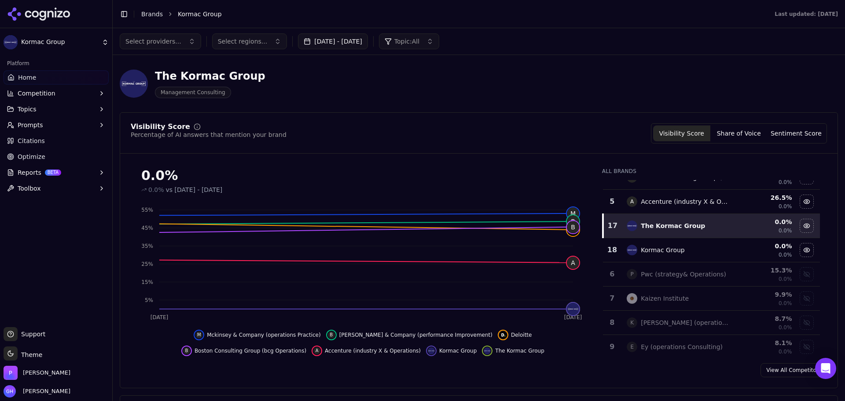
scroll to position [88, 0]
click at [661, 247] on div "Kormac Group" at bounding box center [663, 249] width 44 height 9
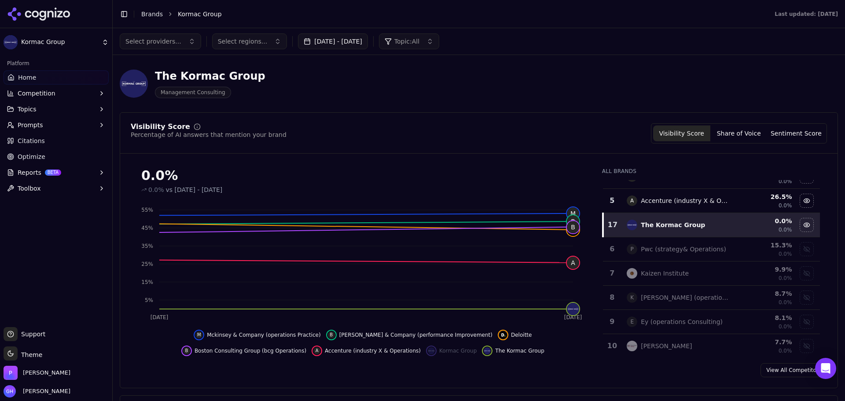
scroll to position [284, 0]
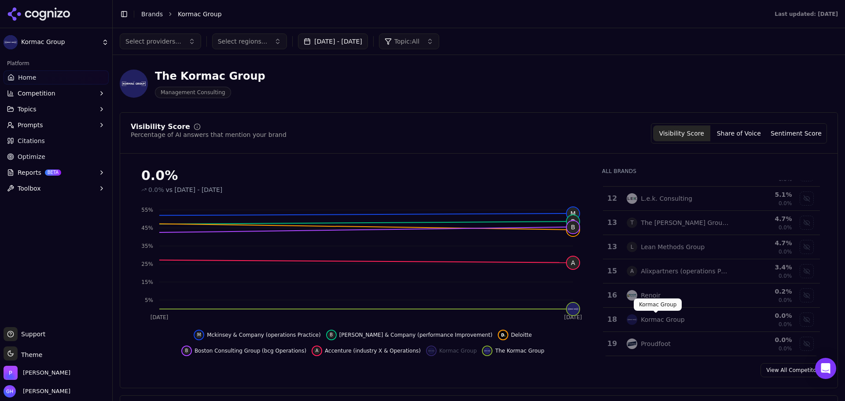
click at [667, 313] on td "Kormac Group" at bounding box center [677, 320] width 112 height 24
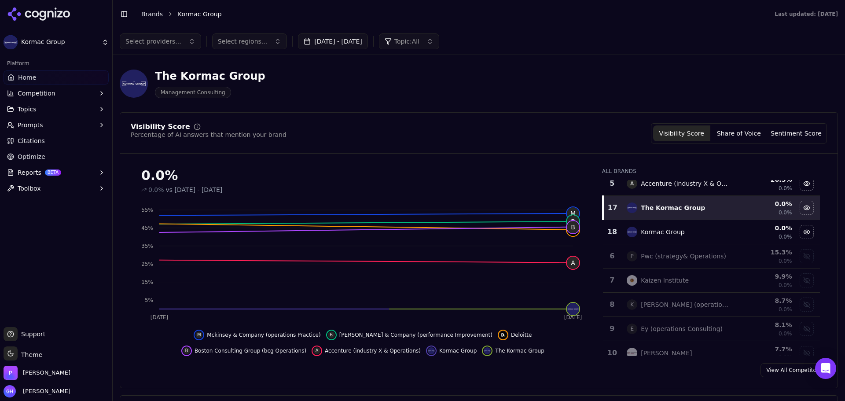
scroll to position [0, 0]
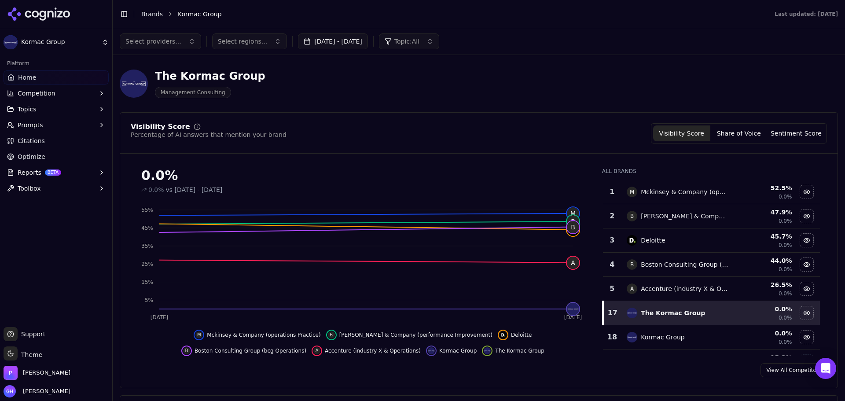
click at [69, 40] on html "Kormac Group Platform Home Competition Topics Prompts Citations Optimize Report…" at bounding box center [422, 200] width 845 height 401
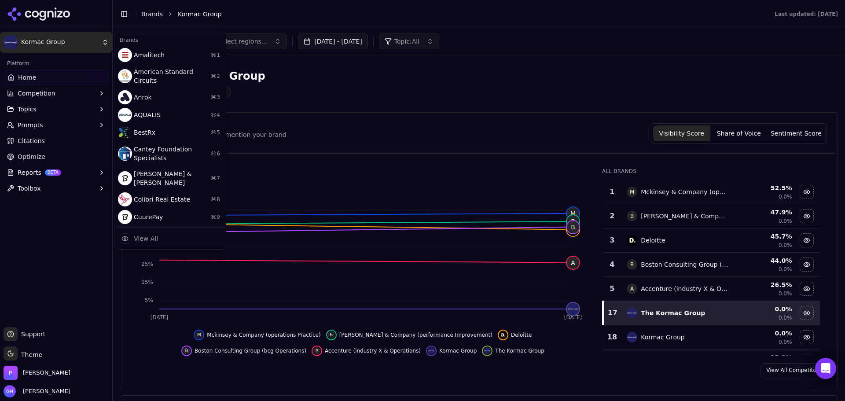
click at [40, 16] on html "Kormac Group Platform Home Competition Topics Prompts Citations Optimize Report…" at bounding box center [422, 200] width 845 height 401
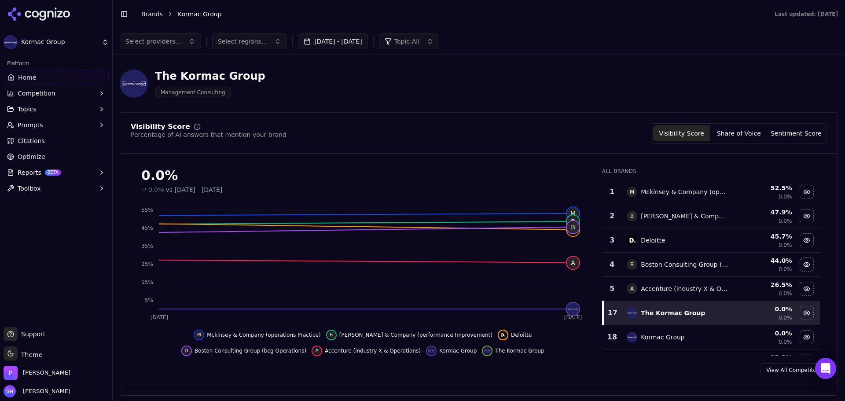
click at [40, 16] on icon at bounding box center [42, 16] width 7 height 10
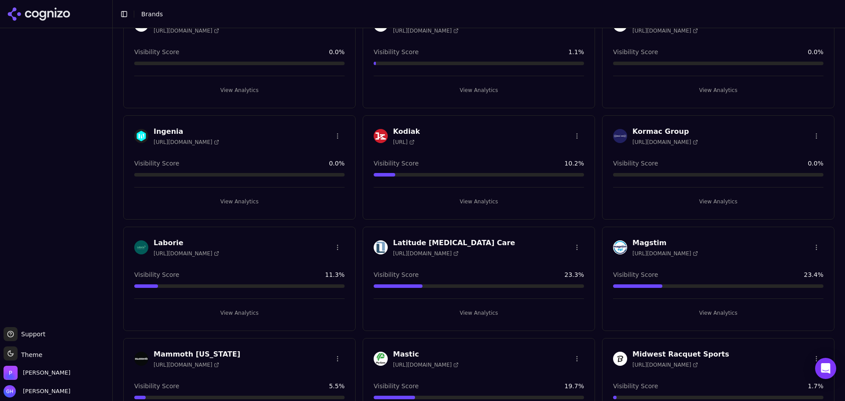
scroll to position [1056, 0]
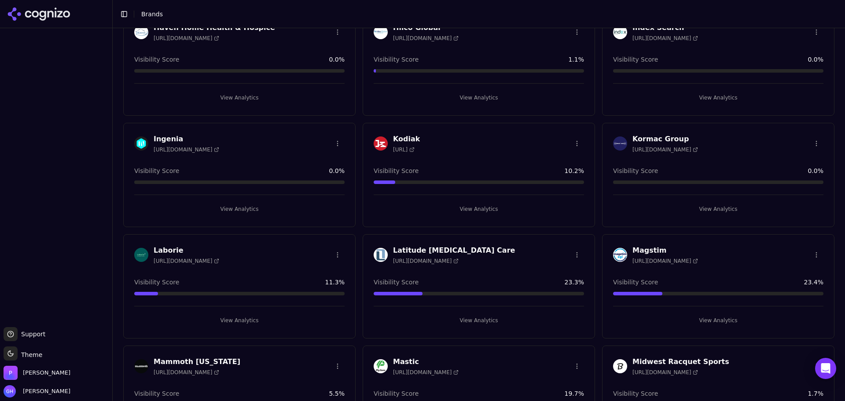
click at [807, 141] on html "Support Support Toggle theme Theme [PERSON_NAME] [PERSON_NAME] Toggle Sidebar B…" at bounding box center [422, 200] width 845 height 401
click at [801, 154] on div "Edit Brand" at bounding box center [789, 161] width 52 height 14
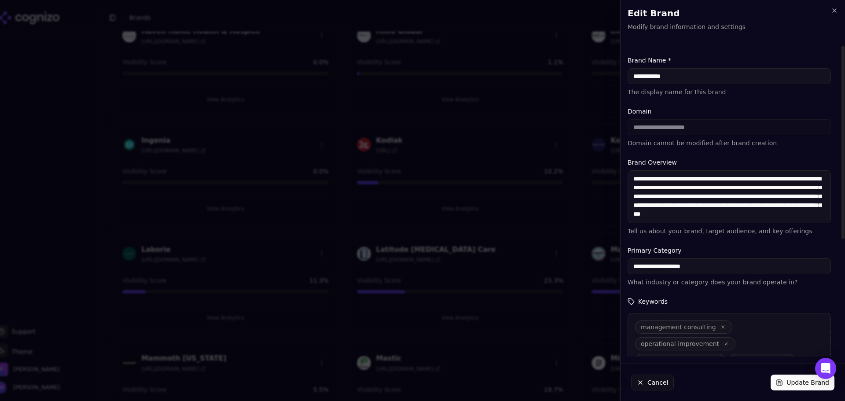
click at [632, 77] on input "**********" at bounding box center [728, 76] width 203 height 16
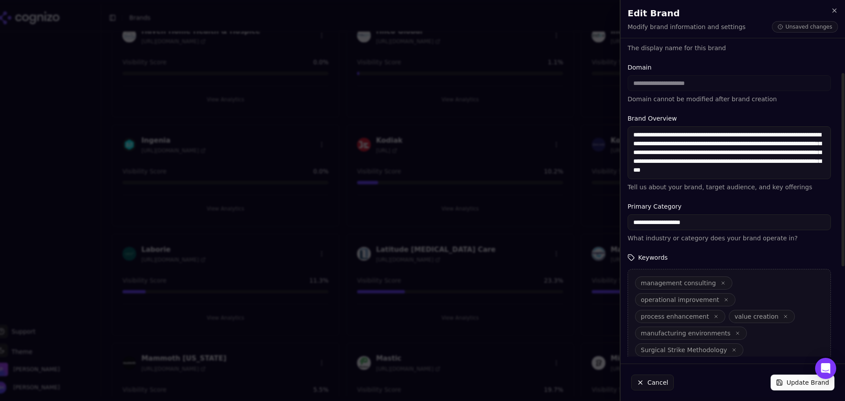
type input "**********"
click at [788, 379] on button "Update Brand" at bounding box center [802, 382] width 64 height 16
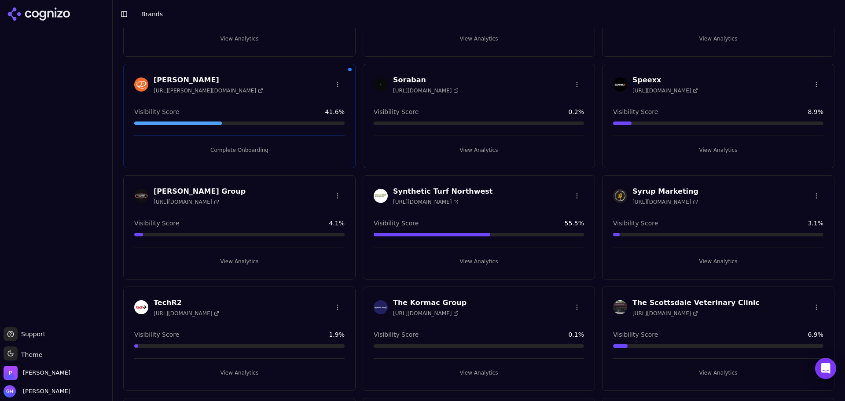
scroll to position [2024, 0]
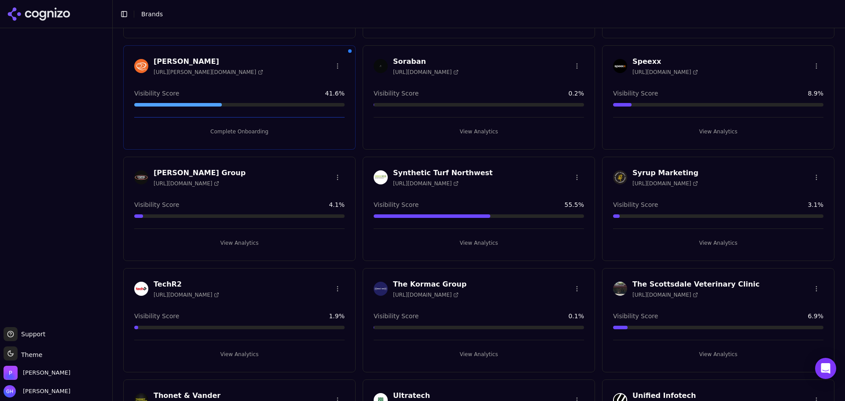
click at [480, 355] on button "View Analytics" at bounding box center [479, 354] width 210 height 14
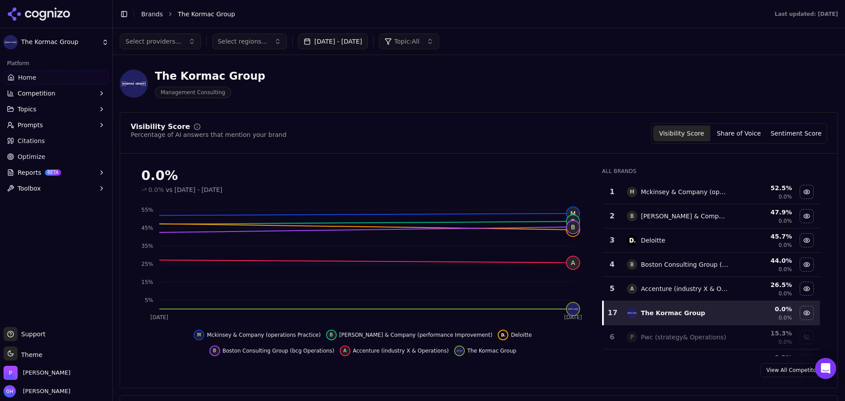
click at [736, 132] on button "Share of Voice" at bounding box center [738, 133] width 57 height 16
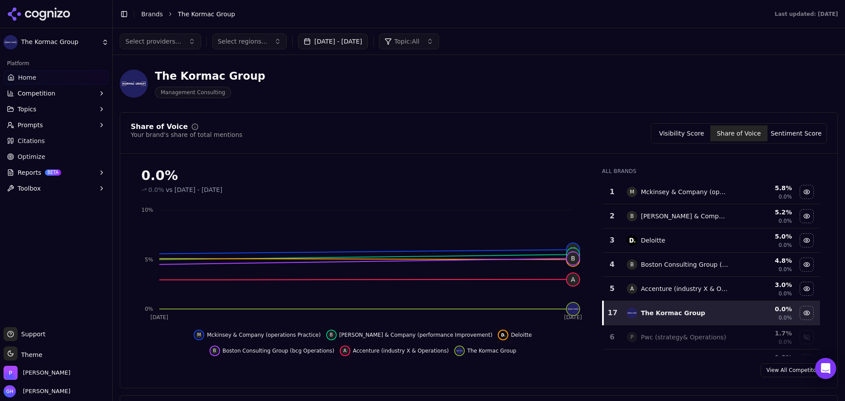
scroll to position [284, 0]
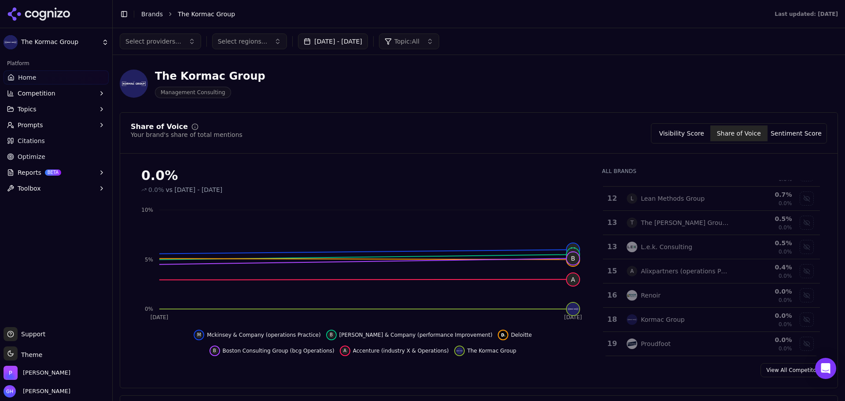
click at [780, 131] on button "Sentiment Score" at bounding box center [795, 133] width 57 height 16
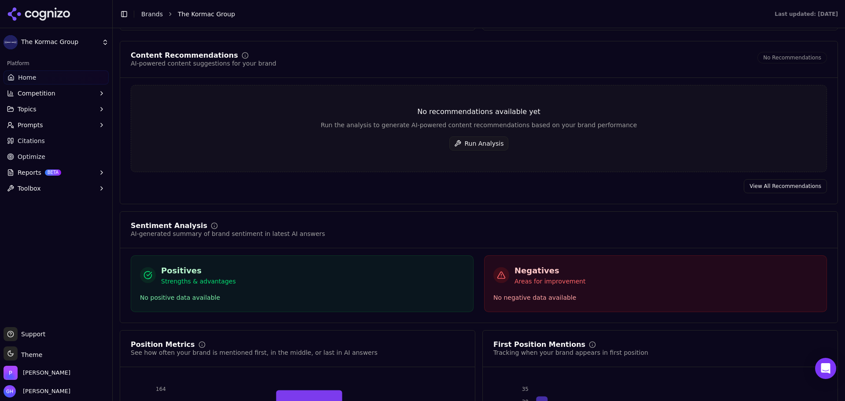
scroll to position [1320, 0]
click at [18, 139] on span "Citations" at bounding box center [31, 140] width 27 height 9
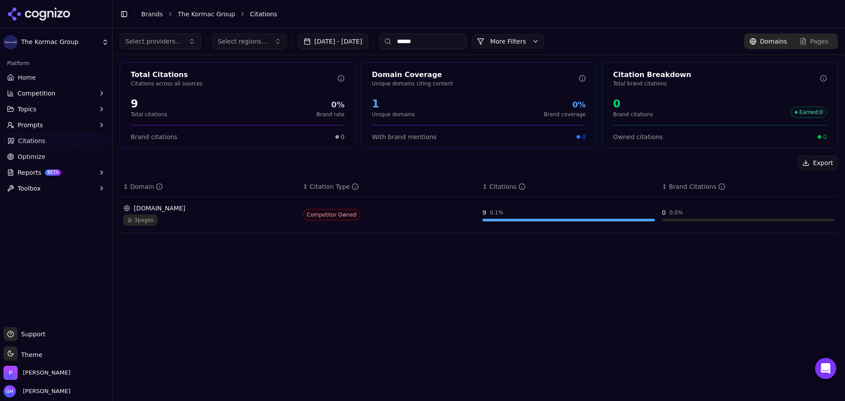
click at [453, 279] on div "Select providers... Select regions... [DATE] - [DATE] ****** More More Filters …" at bounding box center [479, 214] width 732 height 373
click at [433, 41] on input "******" at bounding box center [423, 41] width 88 height 16
drag, startPoint x: 470, startPoint y: 43, endPoint x: 339, endPoint y: 56, distance: 131.3
click at [339, 56] on div "Select providers... Select regions... [DATE] - [DATE] ****** More More Filters …" at bounding box center [479, 214] width 732 height 373
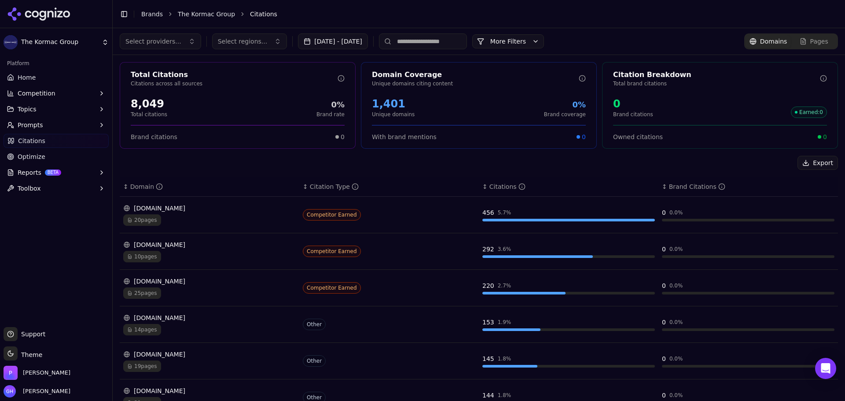
click at [434, 8] on div "Toggle Sidebar Brands The Kormac Group Citations" at bounding box center [470, 14] width 715 height 12
click at [569, 175] on div "Export ↕ Domain ↕ Citation Type ↕ Citations ↕ Brand Citations [DOMAIN_NAME] 20 …" at bounding box center [479, 369] width 718 height 427
drag, startPoint x: 760, startPoint y: 180, endPoint x: 357, endPoint y: 178, distance: 402.6
click at [358, 178] on tr "↕ Domain ↕ Citation Type ↕ Citations ↕ Brand Citations" at bounding box center [479, 187] width 718 height 20
click at [373, 162] on div "Export" at bounding box center [479, 163] width 718 height 14
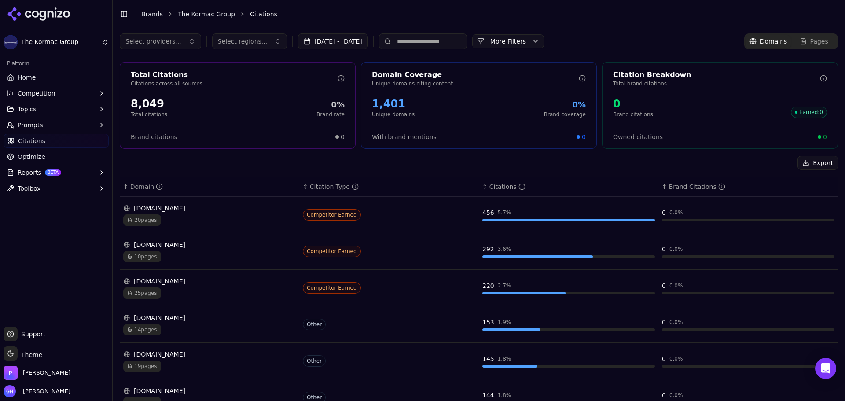
click at [436, 42] on input at bounding box center [423, 41] width 88 height 16
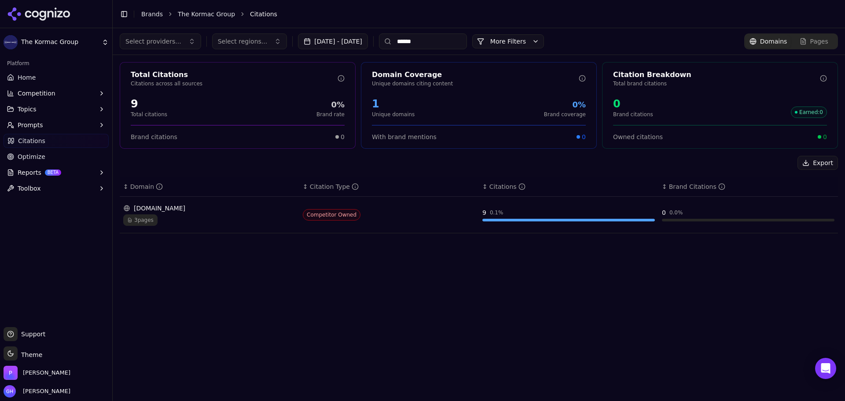
type input "******"
click at [539, 335] on div "Select providers... Select regions... [DATE] - [DATE] ****** More More Filters …" at bounding box center [479, 214] width 732 height 373
click at [425, 347] on div "Select providers... Select regions... [DATE] - [DATE] ****** More More Filters …" at bounding box center [479, 214] width 732 height 373
click at [51, 16] on icon at bounding box center [39, 13] width 64 height 13
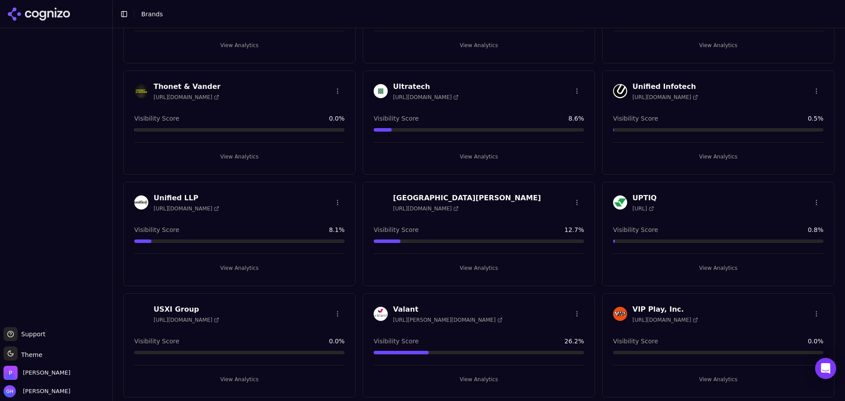
scroll to position [2376, 0]
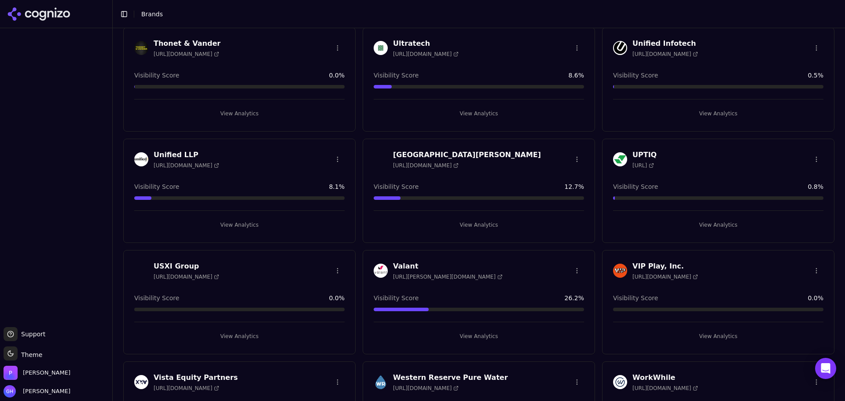
drag, startPoint x: 84, startPoint y: 199, endPoint x: 97, endPoint y: 197, distance: 12.5
click at [84, 199] on div at bounding box center [56, 178] width 112 height 292
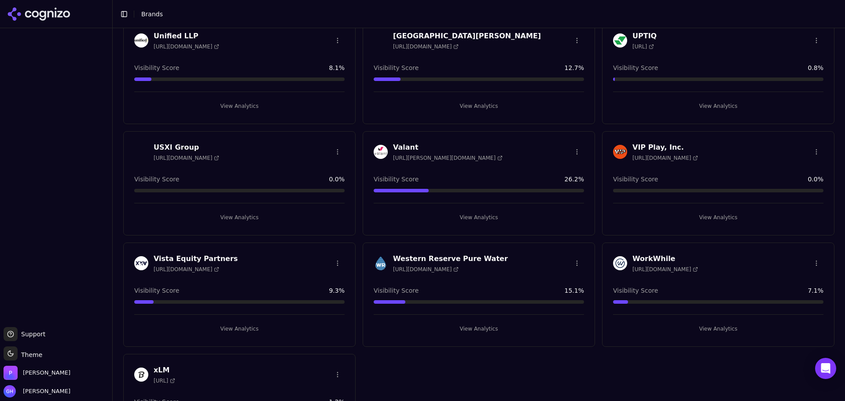
scroll to position [2464, 0]
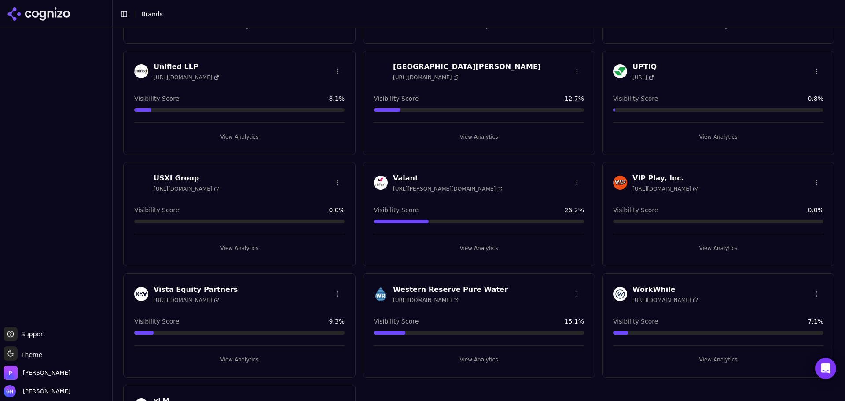
drag, startPoint x: 89, startPoint y: 221, endPoint x: 21, endPoint y: 336, distance: 133.6
click at [89, 221] on div at bounding box center [56, 178] width 112 height 292
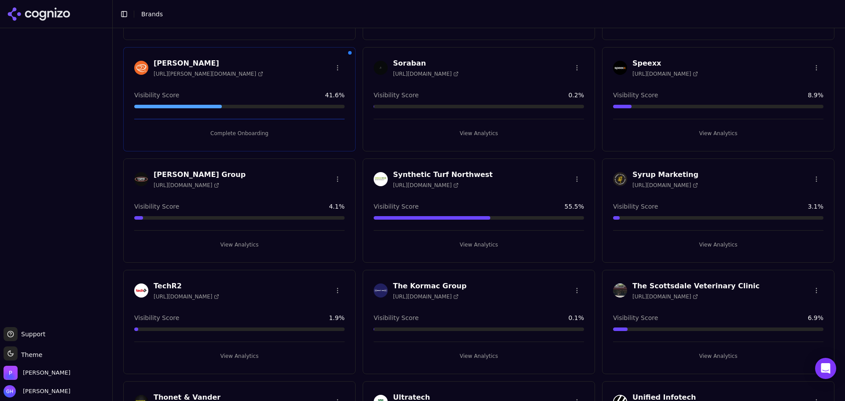
scroll to position [1980, 0]
